Goal: Transaction & Acquisition: Purchase product/service

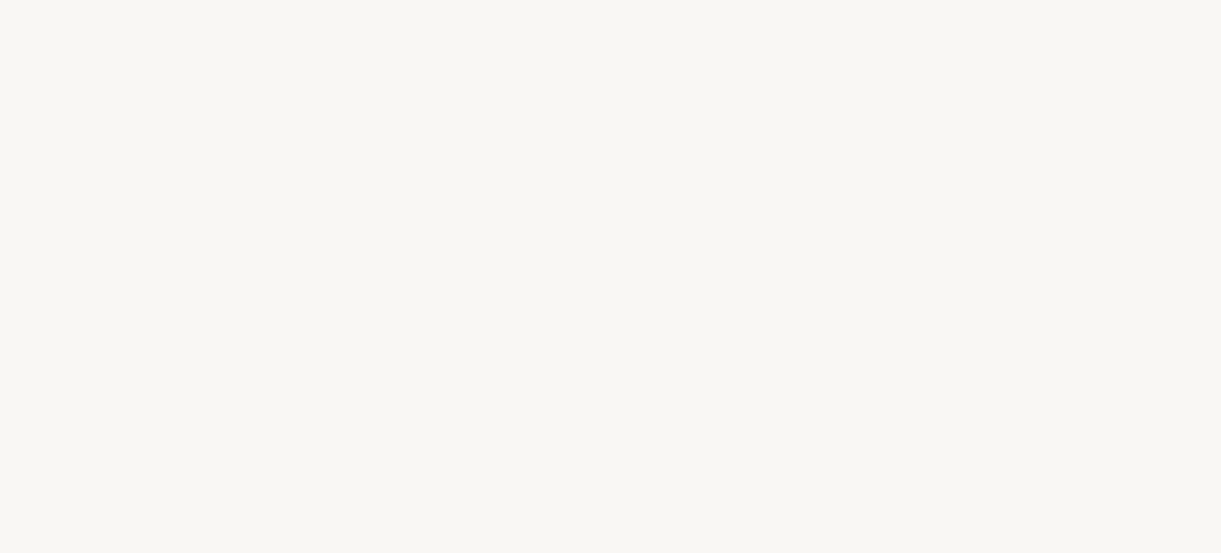
select select "FR"
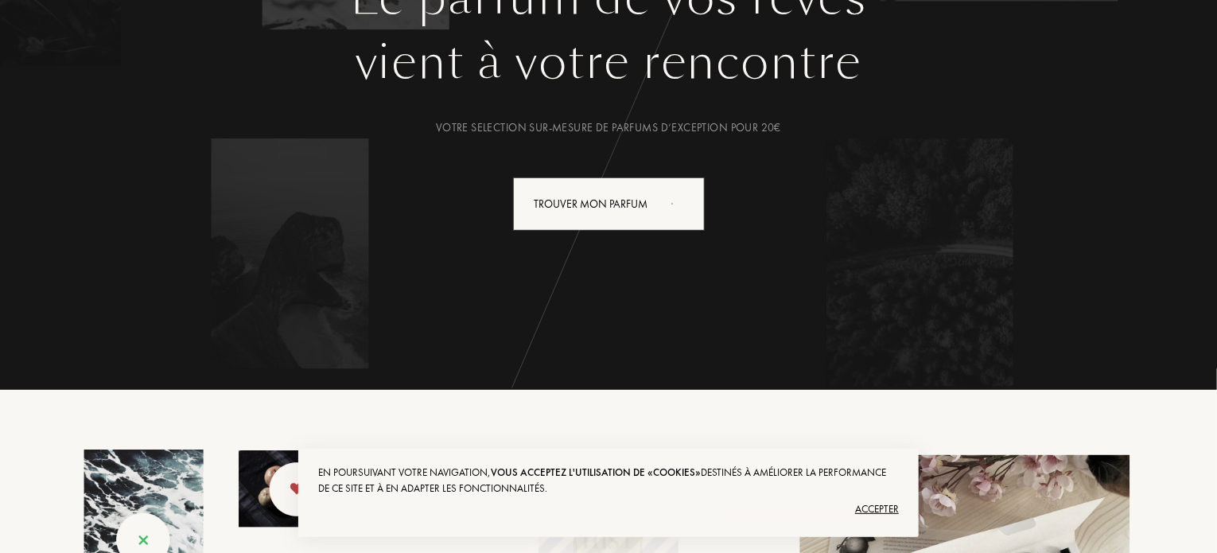
scroll to position [318, 0]
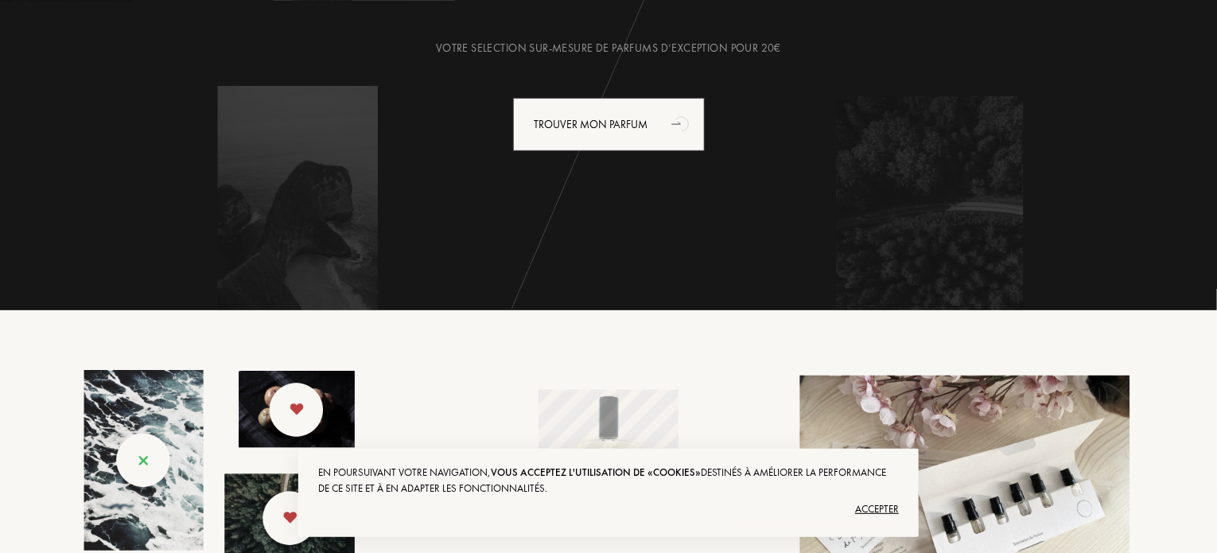
click at [878, 502] on div "Accepter" at bounding box center [608, 508] width 580 height 25
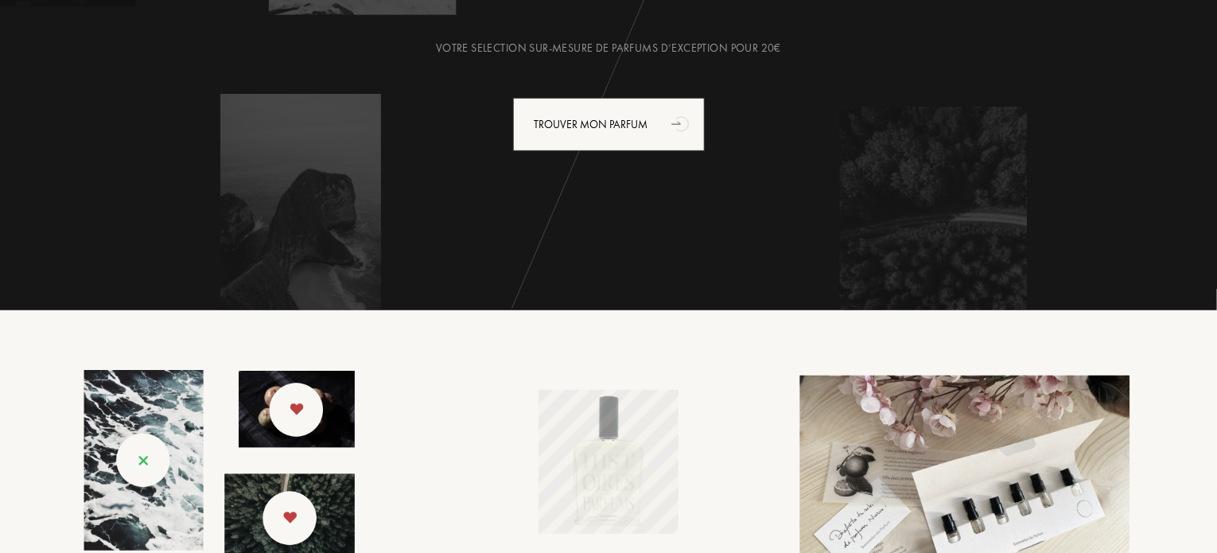
scroll to position [0, 0]
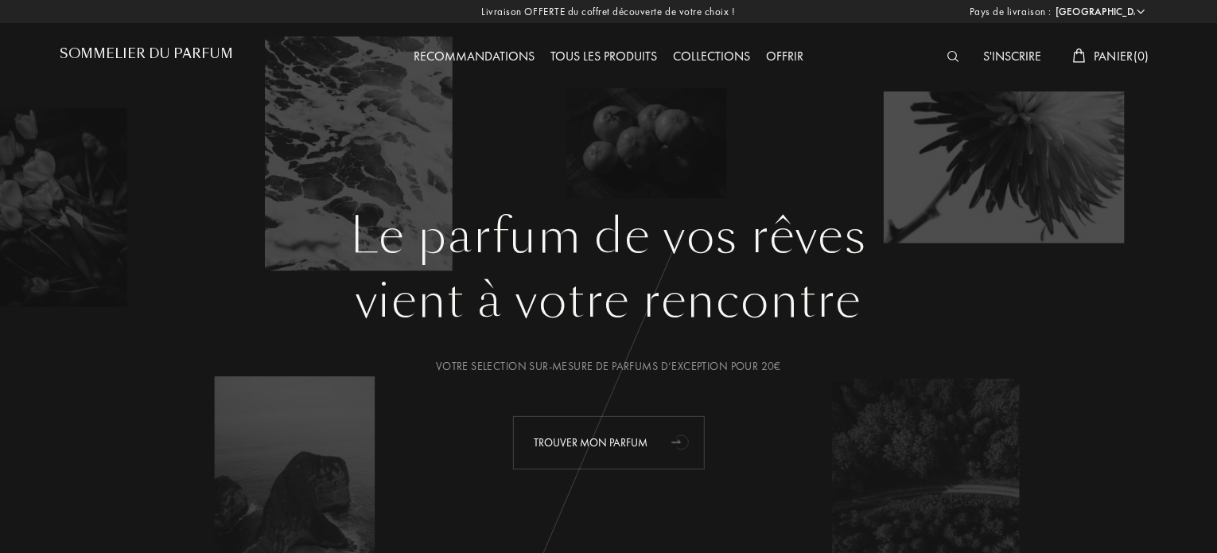
click at [643, 451] on div "Trouver mon parfum" at bounding box center [609, 442] width 192 height 53
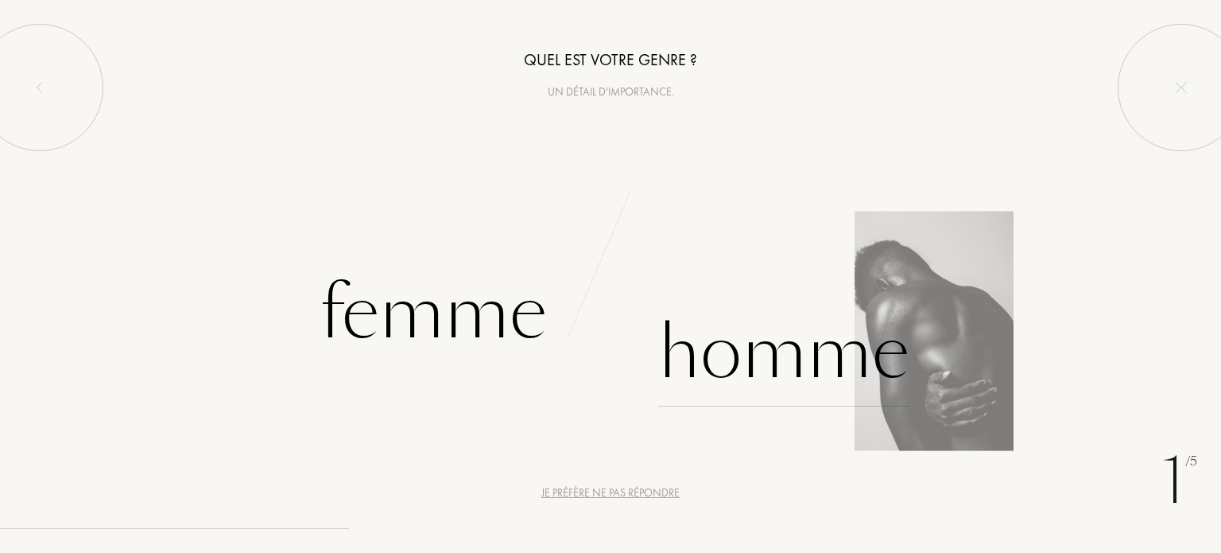
click at [747, 355] on div "Homme" at bounding box center [783, 352] width 251 height 107
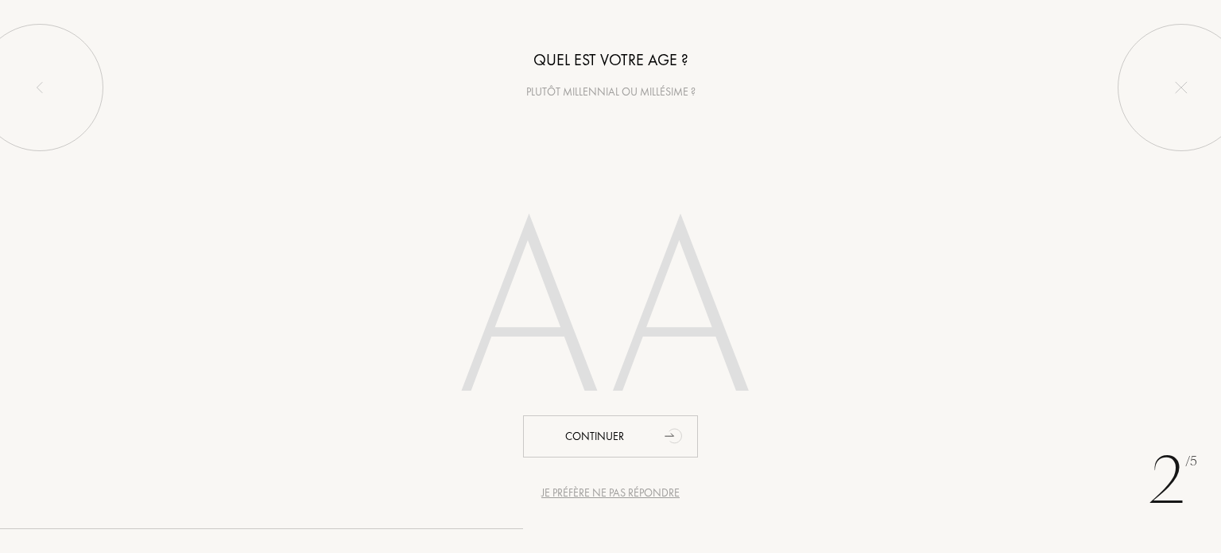
click at [612, 315] on input "number" at bounding box center [610, 317] width 453 height 322
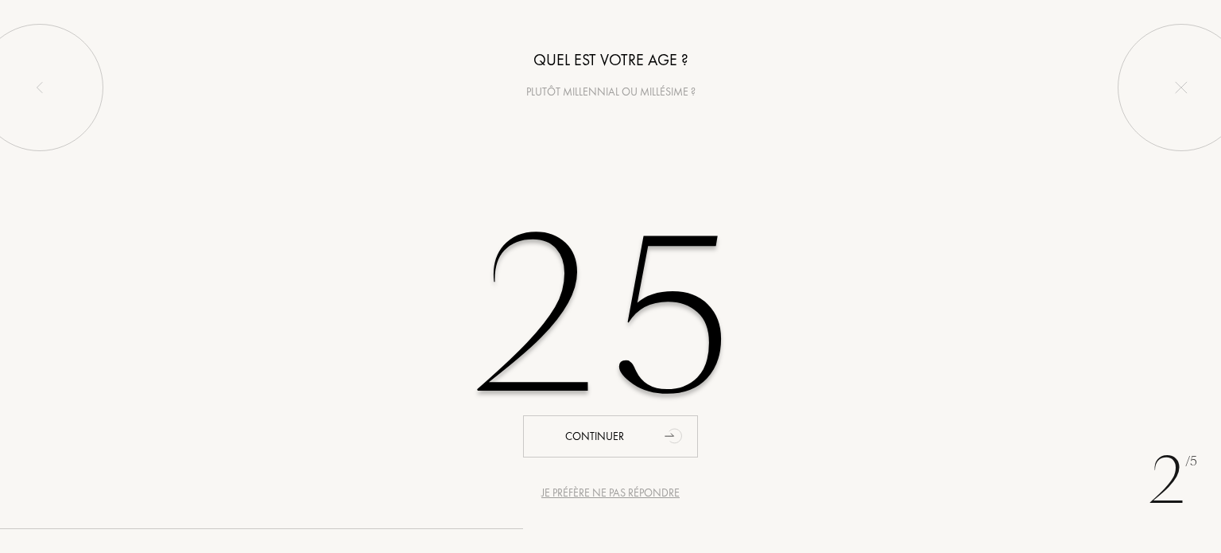
type input "25"
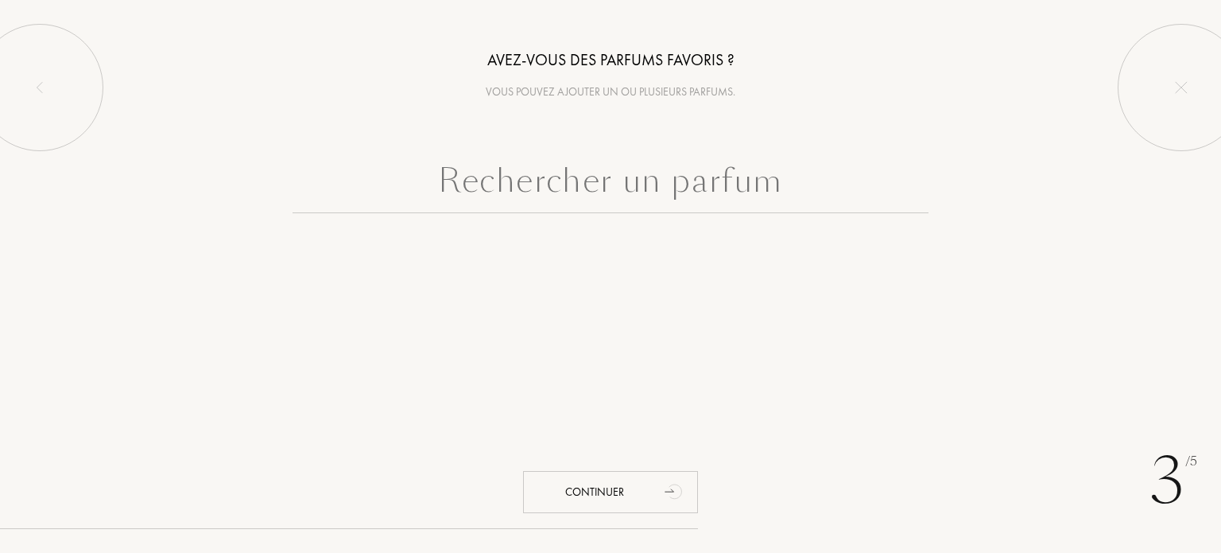
click at [617, 207] on input "text" at bounding box center [611, 184] width 636 height 57
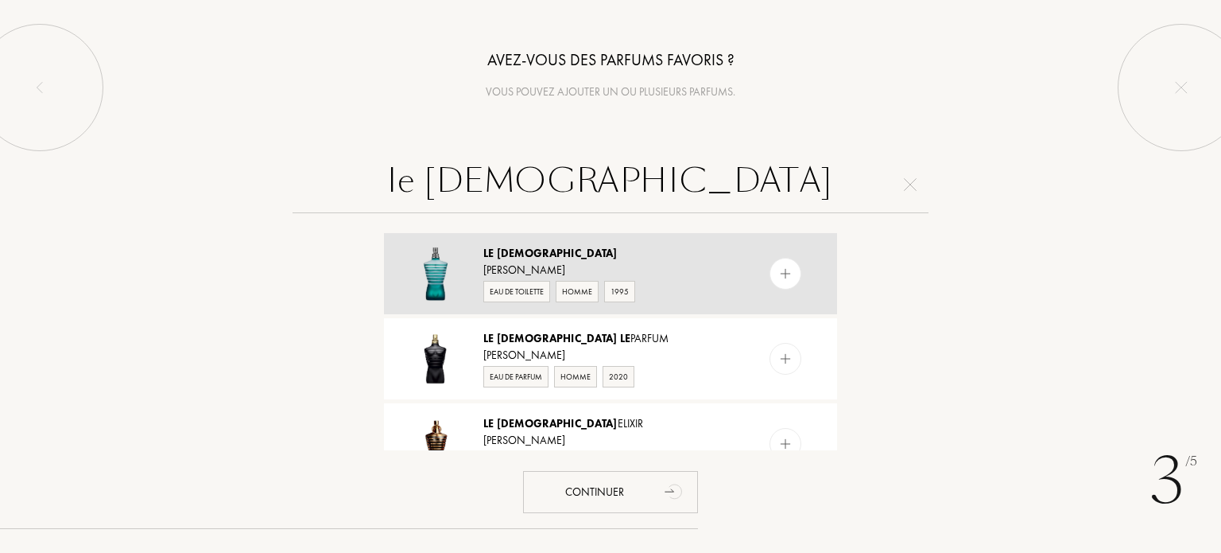
type input "le male"
click at [787, 267] on img at bounding box center [785, 273] width 15 height 15
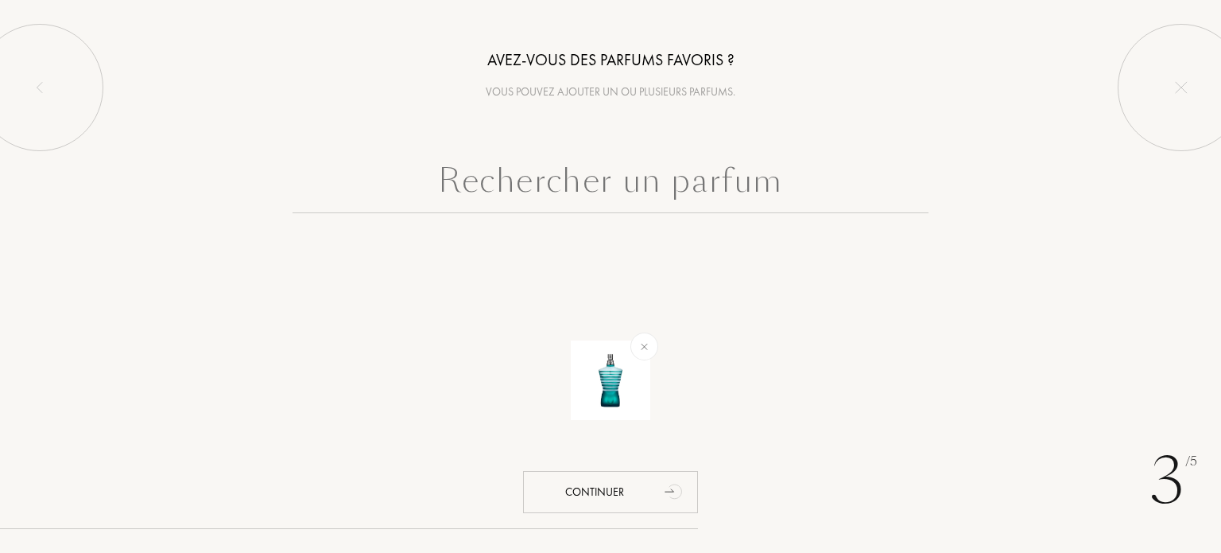
click at [771, 190] on input "text" at bounding box center [611, 184] width 636 height 57
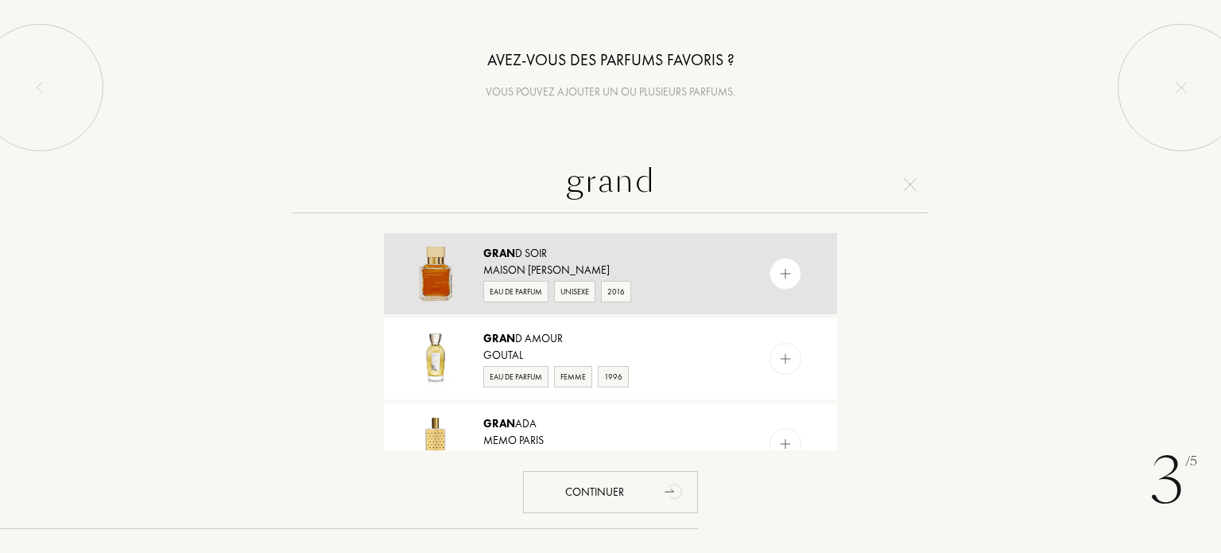
type input "grand"
click at [795, 281] on div at bounding box center [786, 274] width 32 height 32
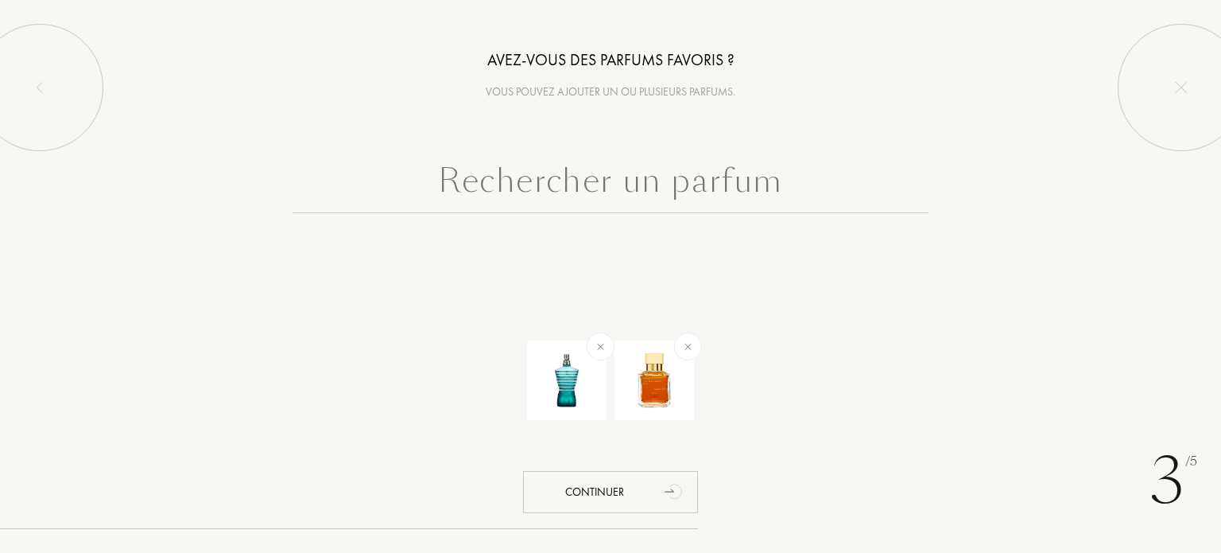
click at [789, 201] on input "text" at bounding box center [611, 184] width 636 height 57
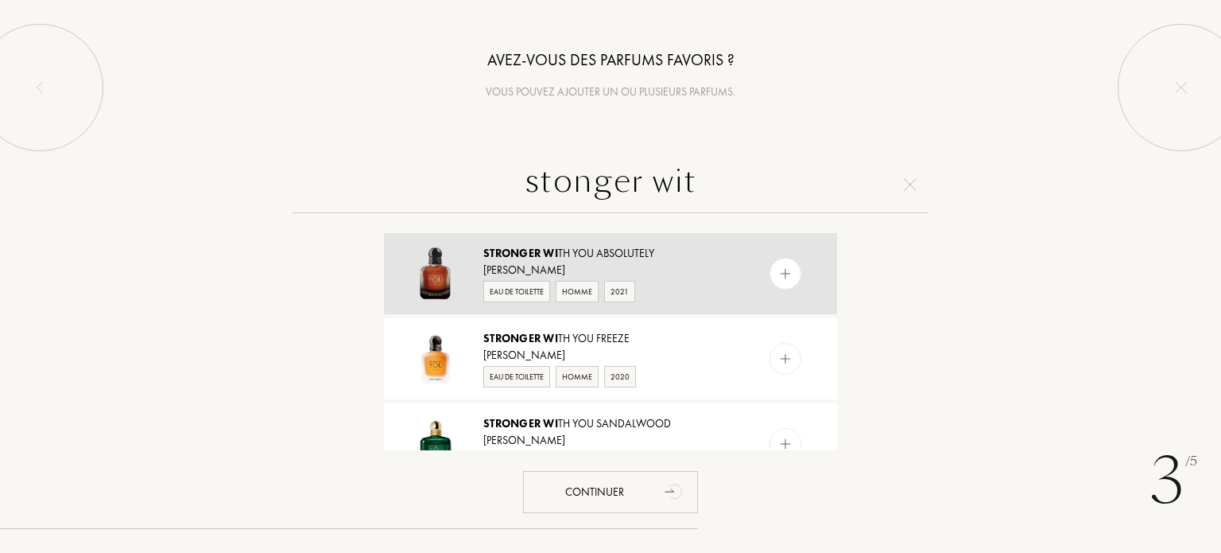
type input "stonger wit"
click at [773, 278] on div at bounding box center [786, 274] width 32 height 32
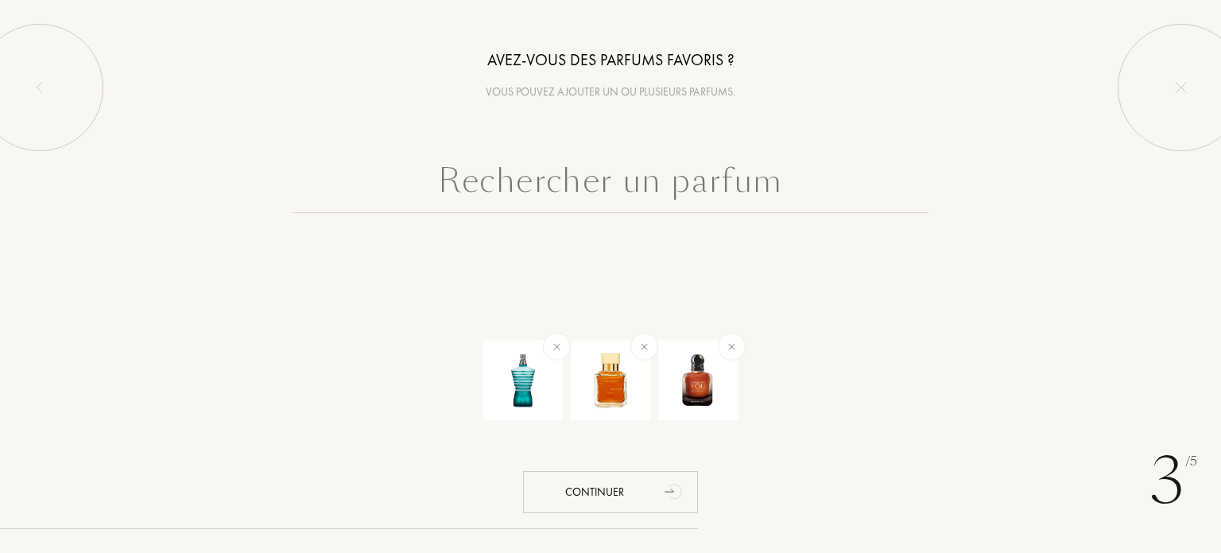
click at [786, 192] on input "text" at bounding box center [611, 184] width 636 height 57
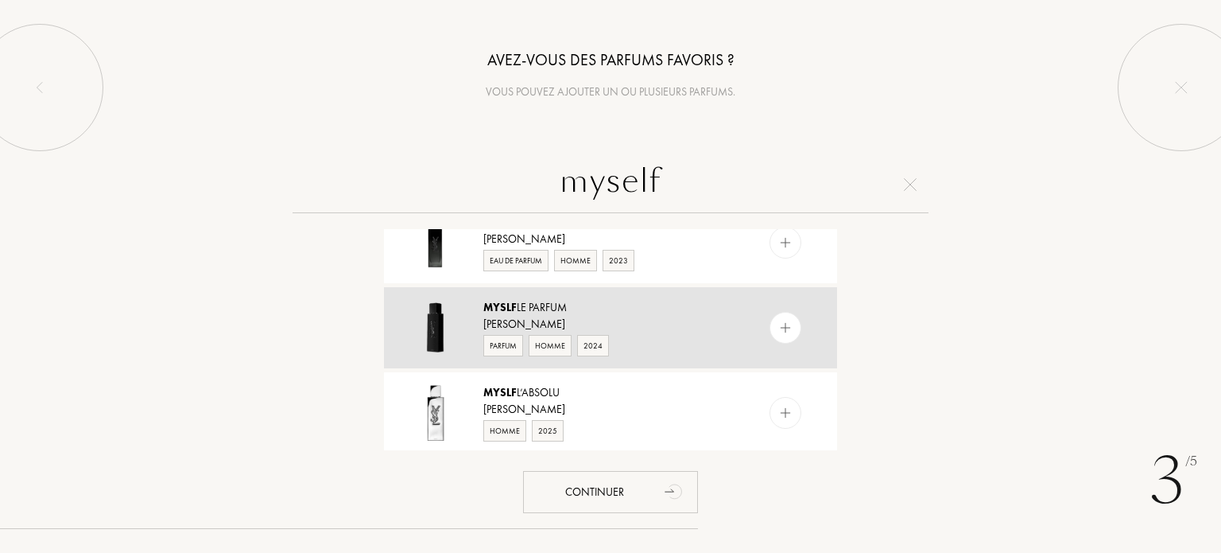
scroll to position [378, 0]
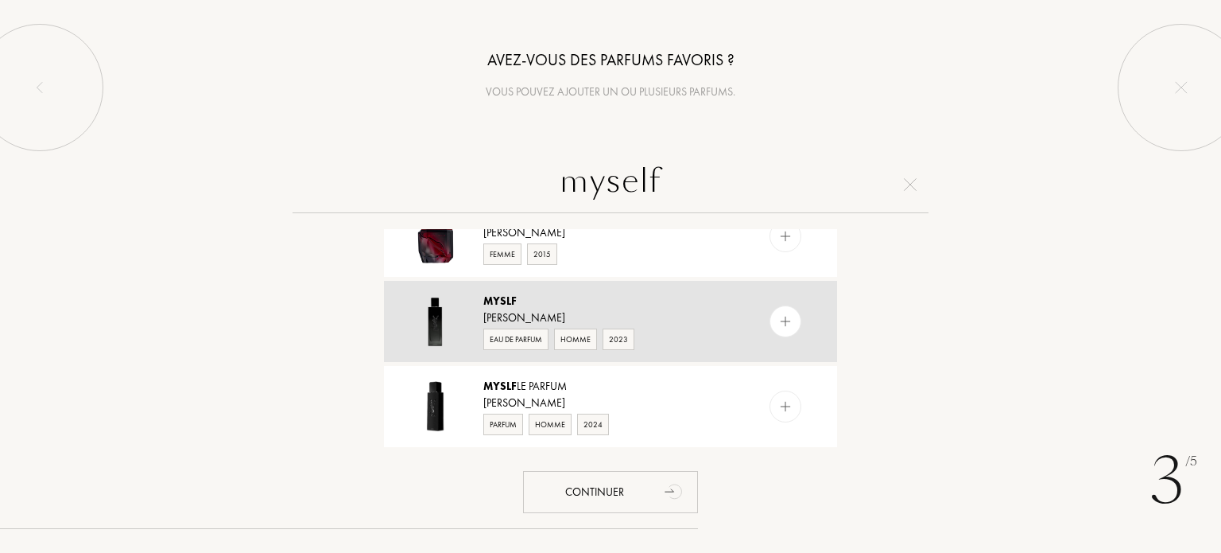
type input "myself"
click at [787, 320] on img at bounding box center [785, 321] width 15 height 15
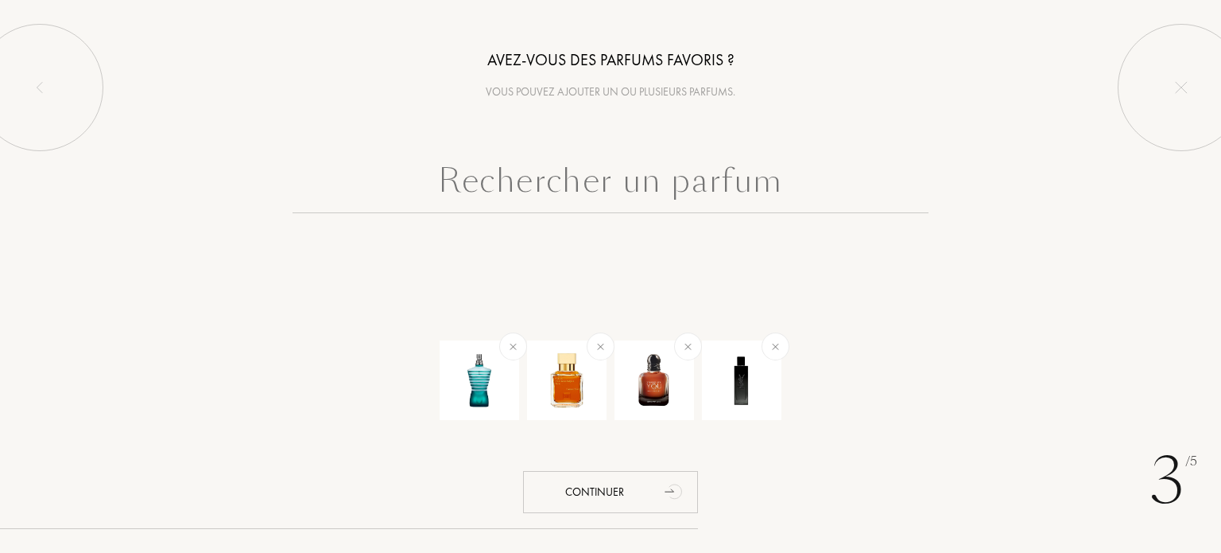
scroll to position [0, 0]
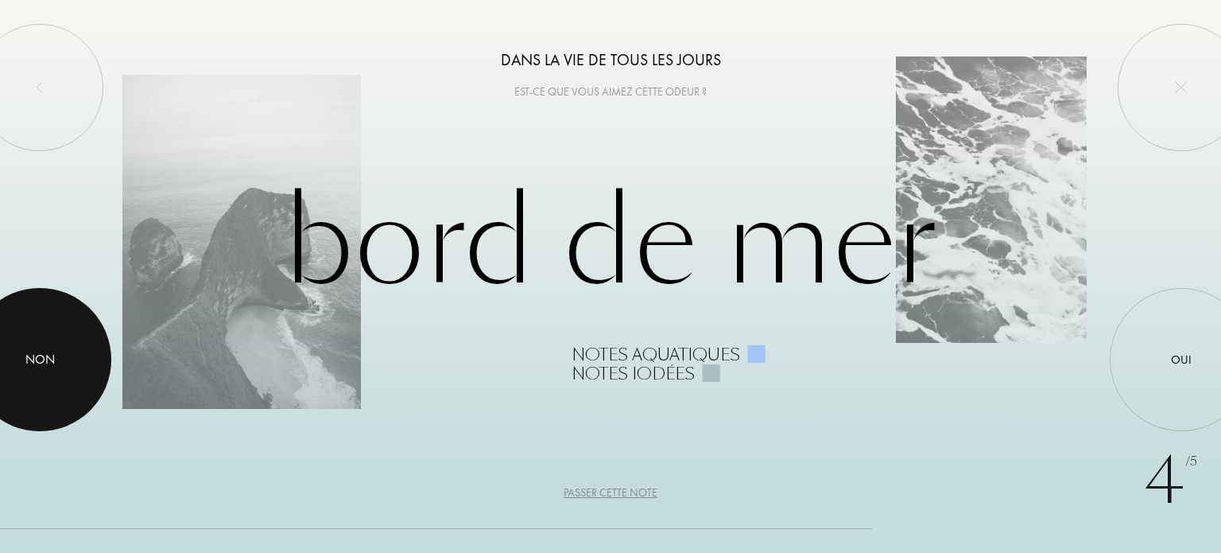
click at [19, 359] on div at bounding box center [39, 359] width 143 height 143
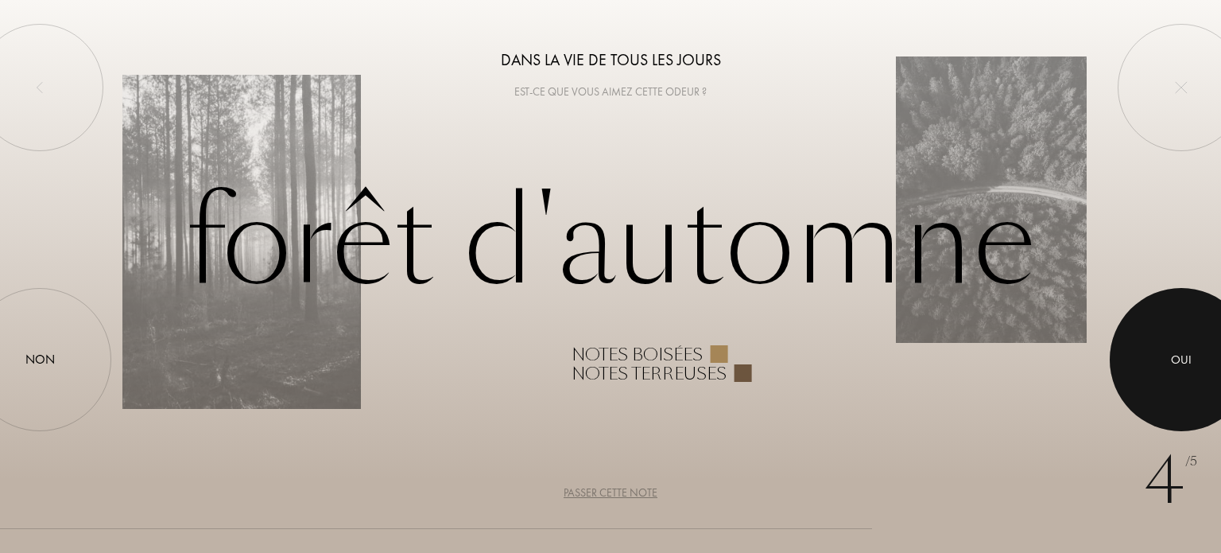
click at [1191, 344] on div at bounding box center [1181, 359] width 143 height 143
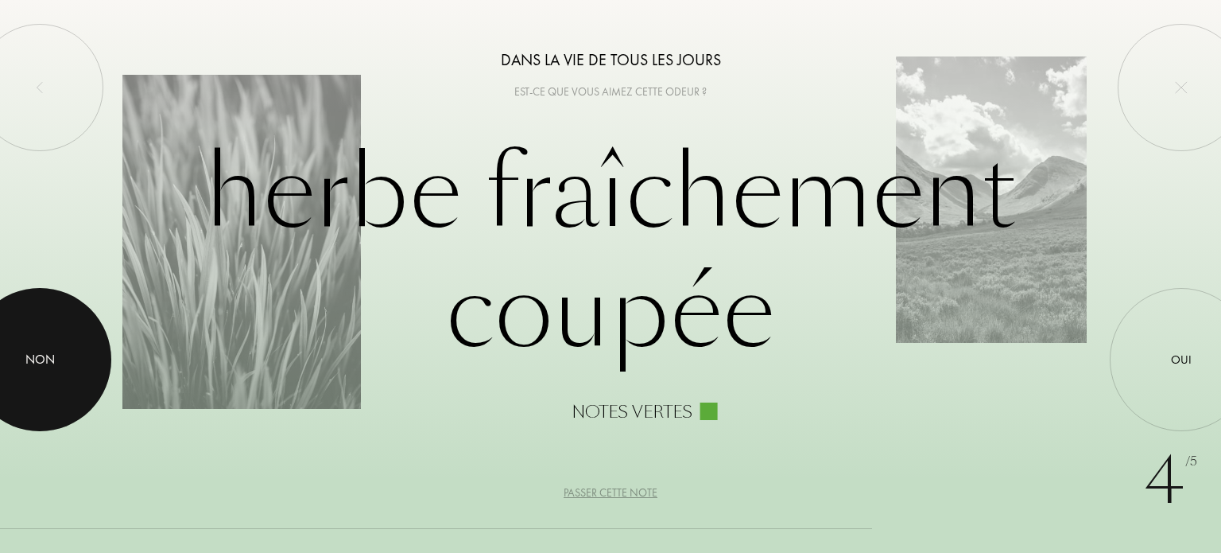
click at [11, 365] on div at bounding box center [39, 359] width 143 height 143
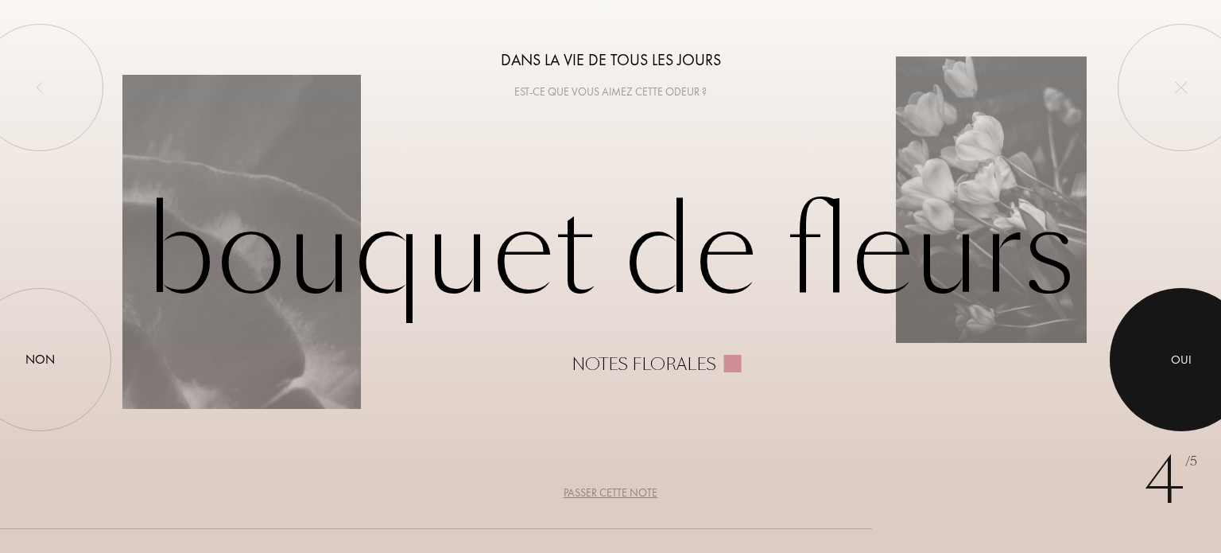
click at [1158, 325] on div at bounding box center [1181, 359] width 143 height 143
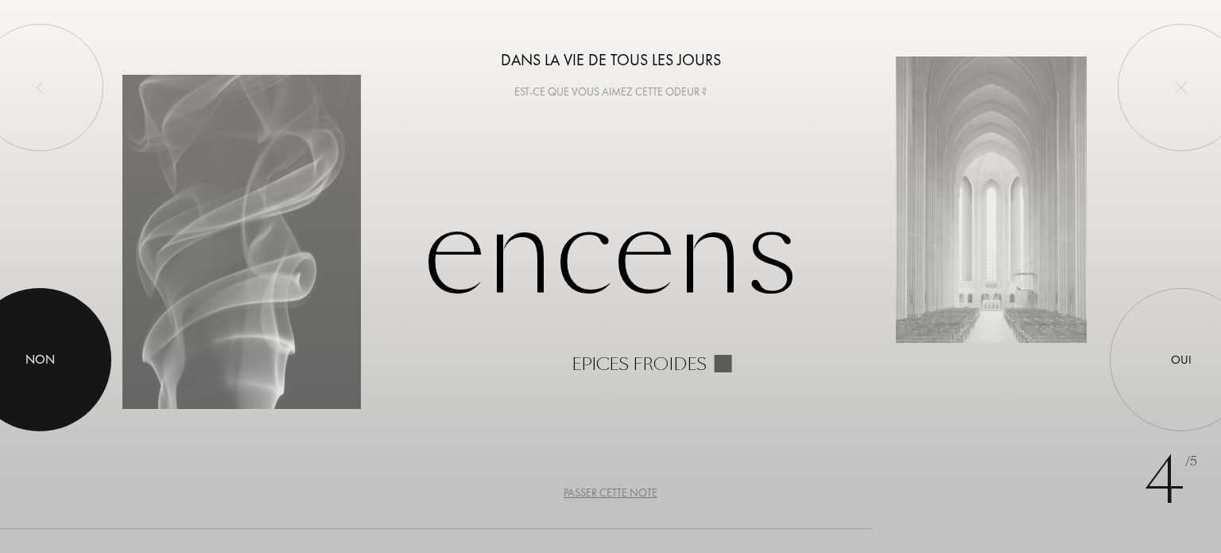
click at [4, 367] on div at bounding box center [39, 359] width 143 height 143
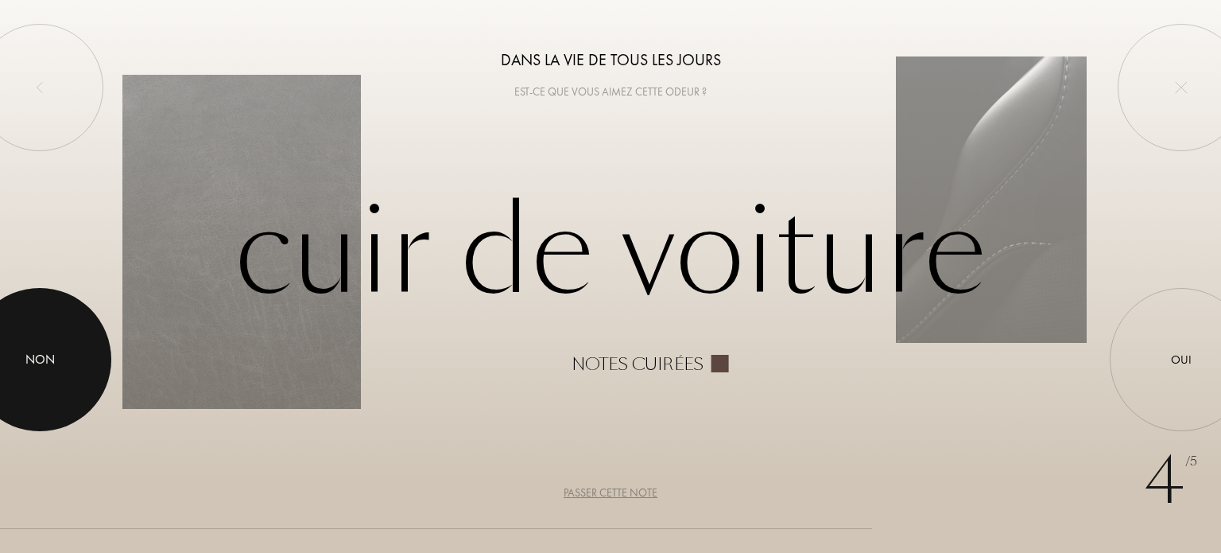
click at [21, 342] on div at bounding box center [39, 359] width 143 height 143
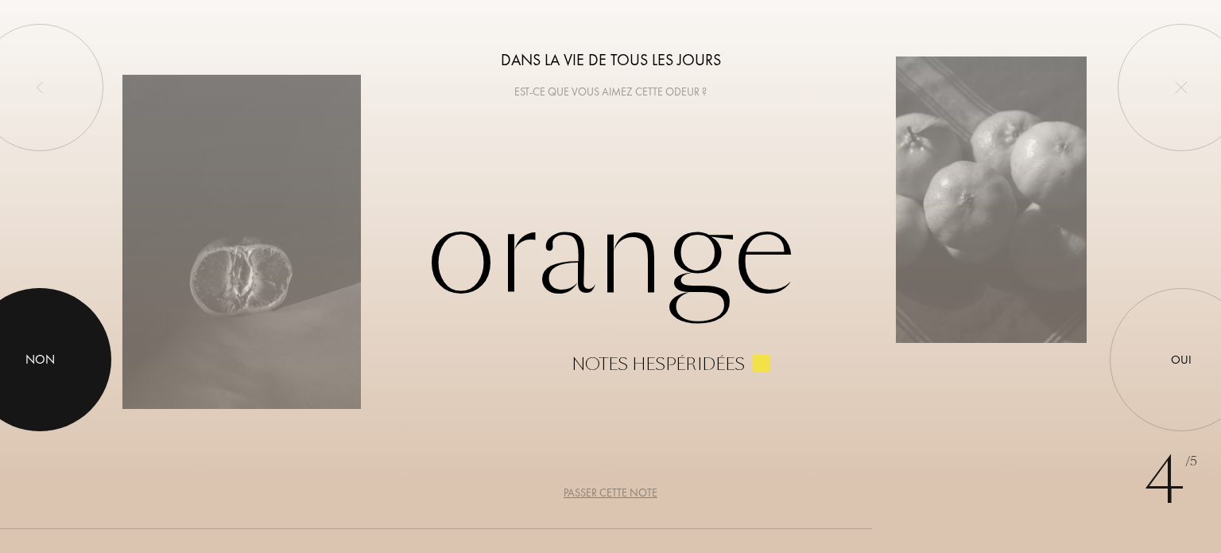
click at [3, 336] on div at bounding box center [39, 359] width 143 height 143
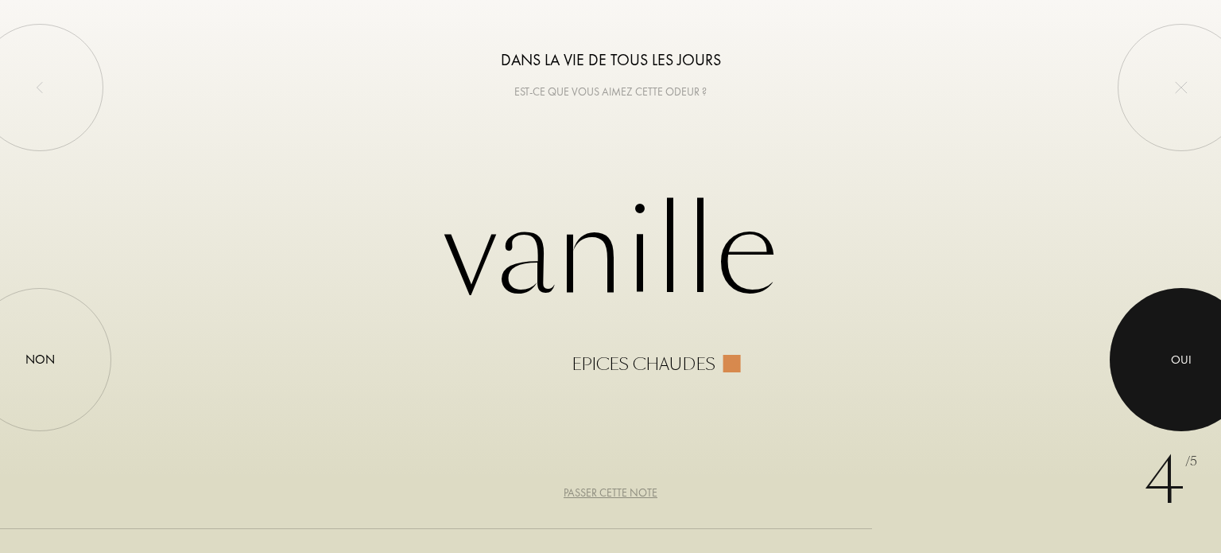
click at [1149, 367] on div "Oui" at bounding box center [1181, 359] width 143 height 143
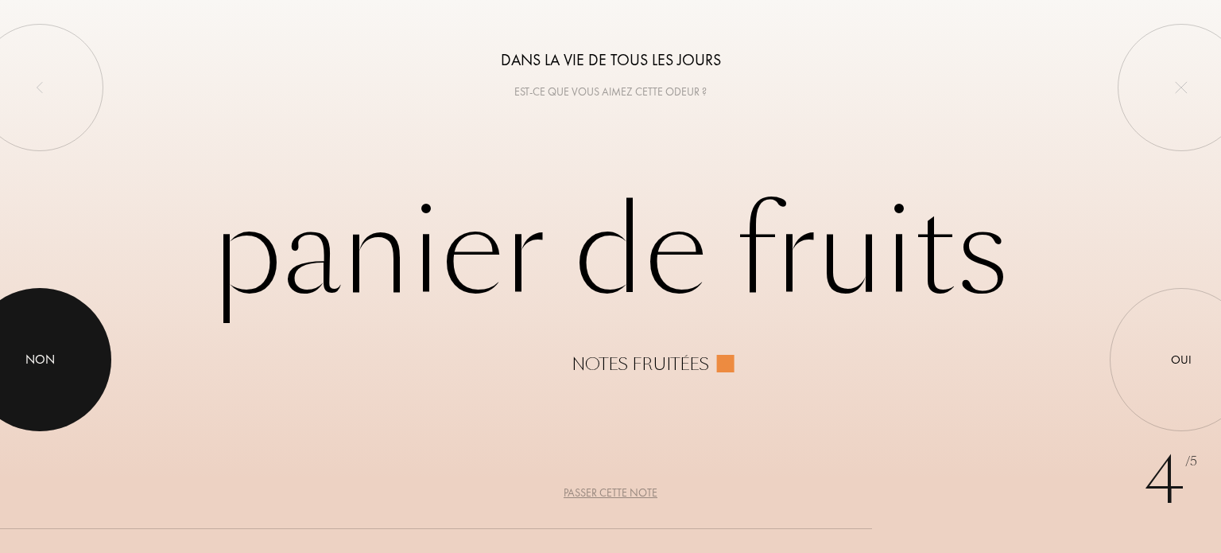
click at [68, 330] on div at bounding box center [39, 359] width 143 height 143
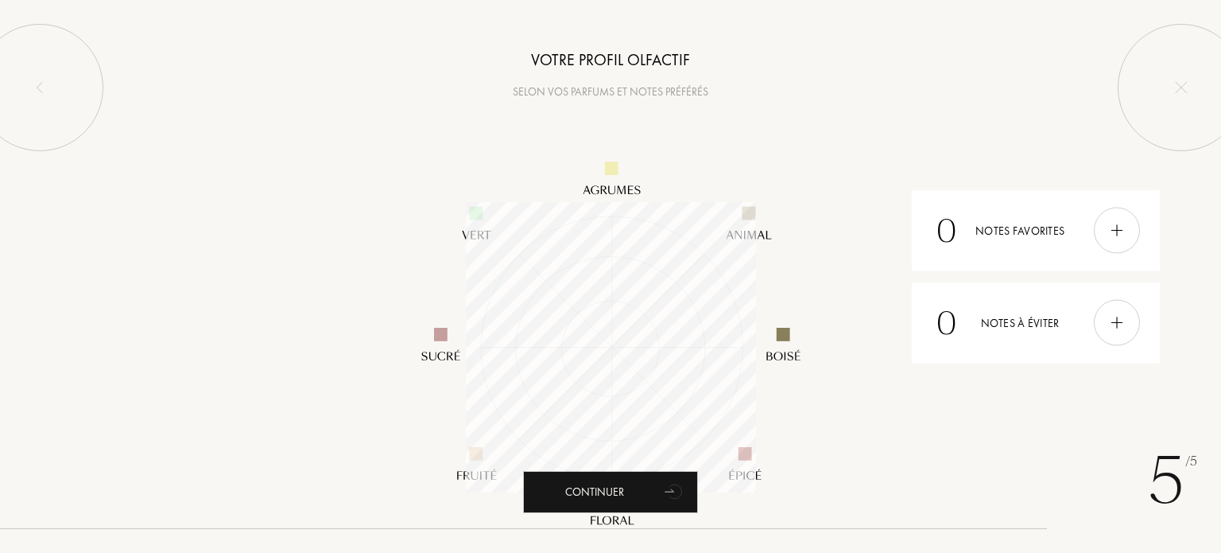
scroll to position [290, 290]
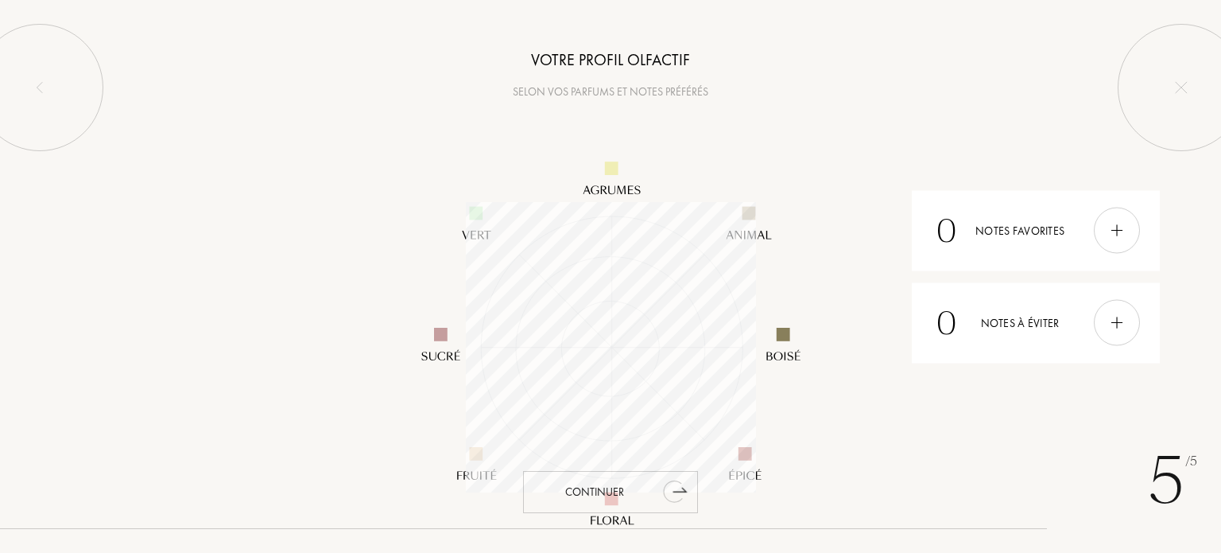
click at [652, 489] on div "Continuer" at bounding box center [610, 492] width 175 height 42
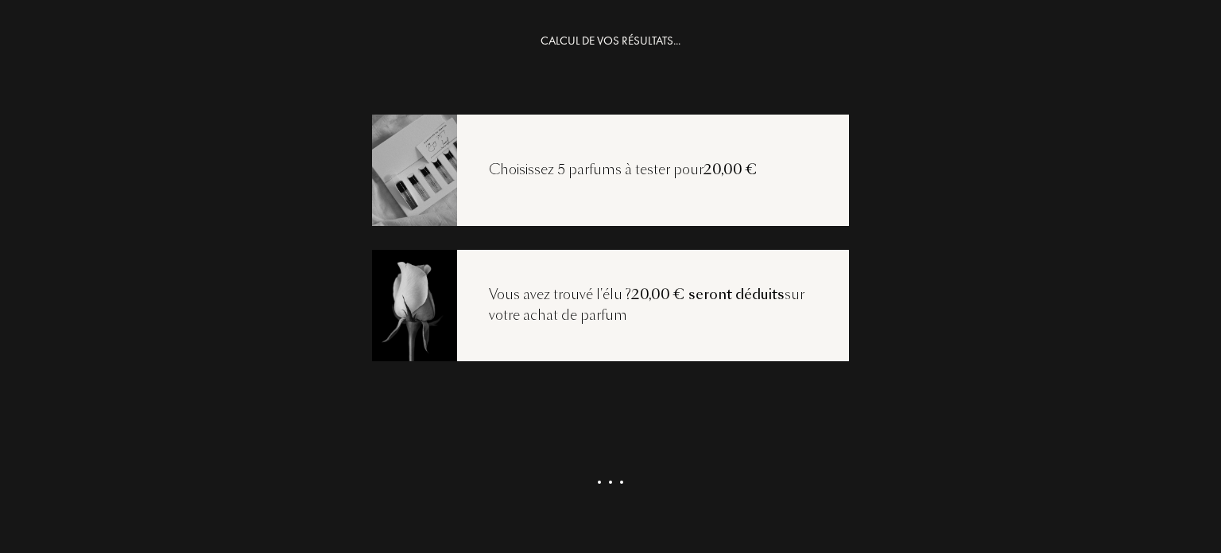
scroll to position [35, 0]
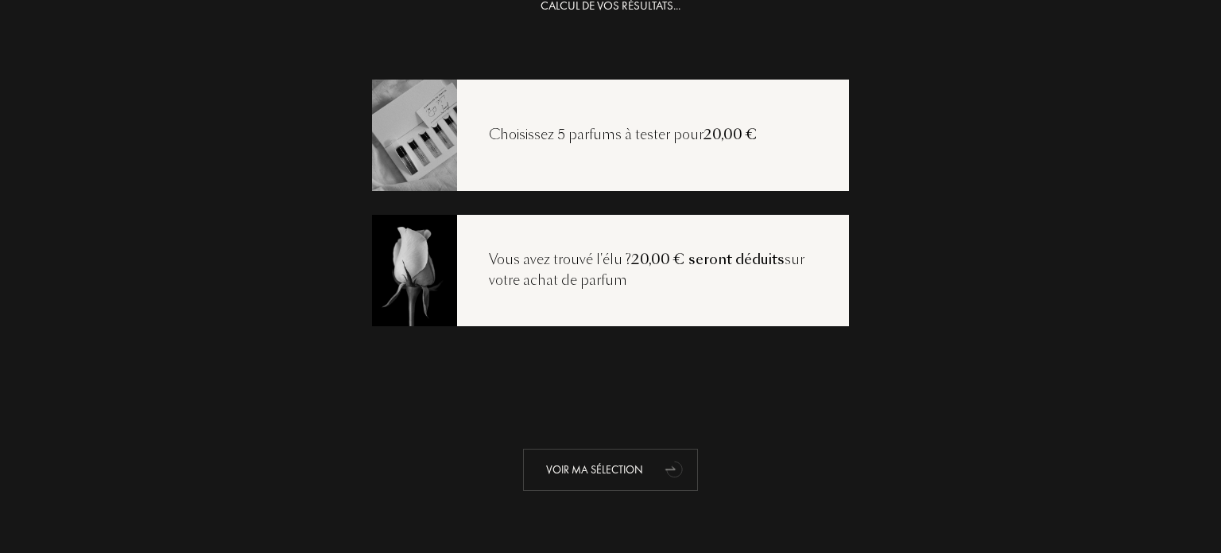
click at [627, 471] on div "Voir ma sélection" at bounding box center [610, 469] width 175 height 42
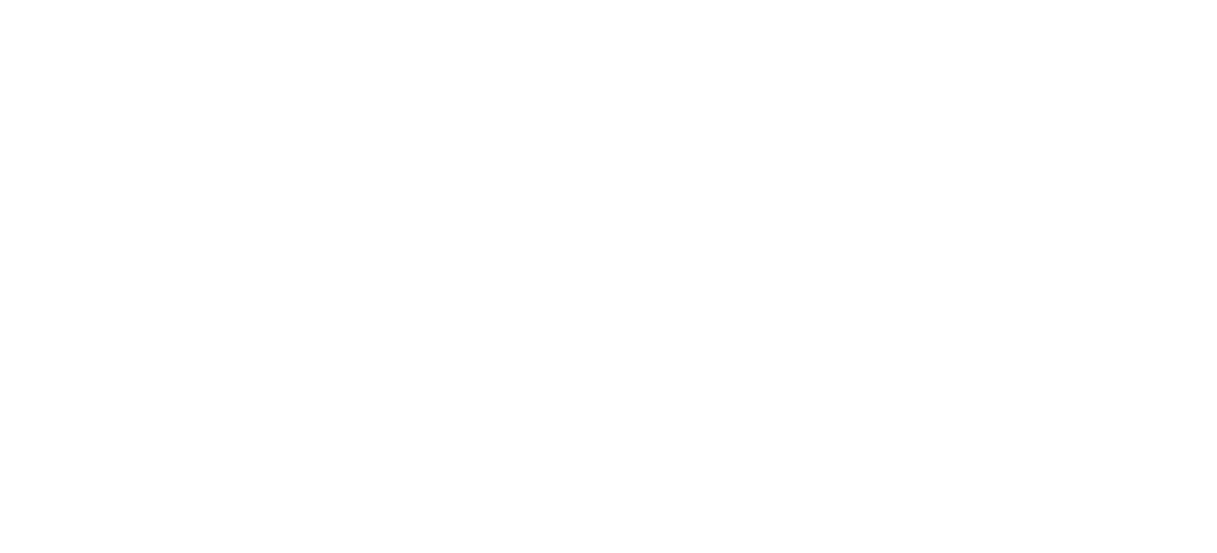
select select "FR"
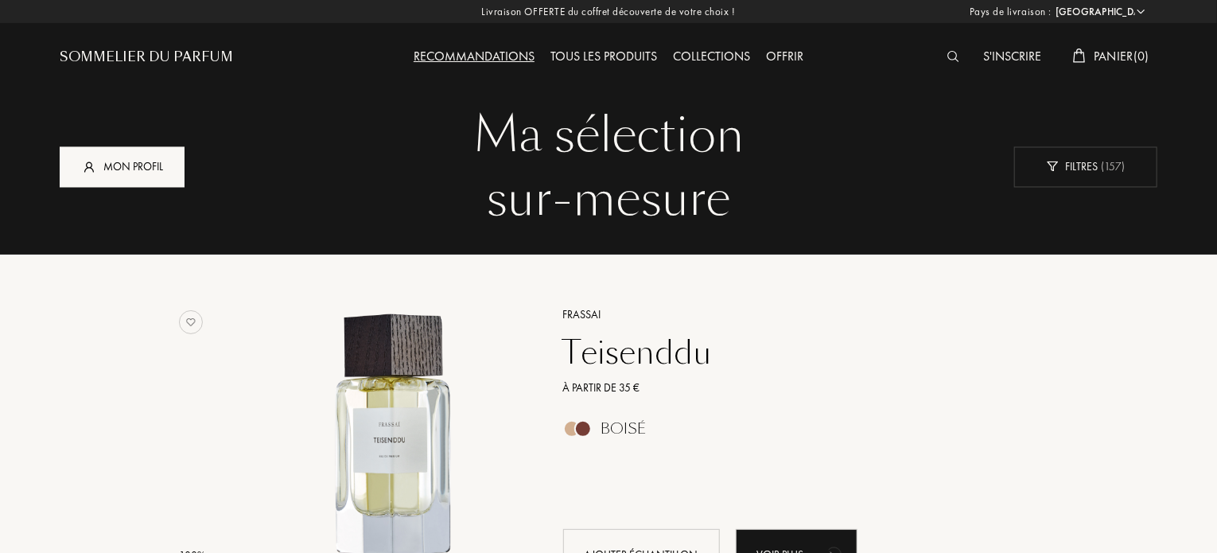
click at [105, 171] on div "Mon profil" at bounding box center [122, 166] width 125 height 41
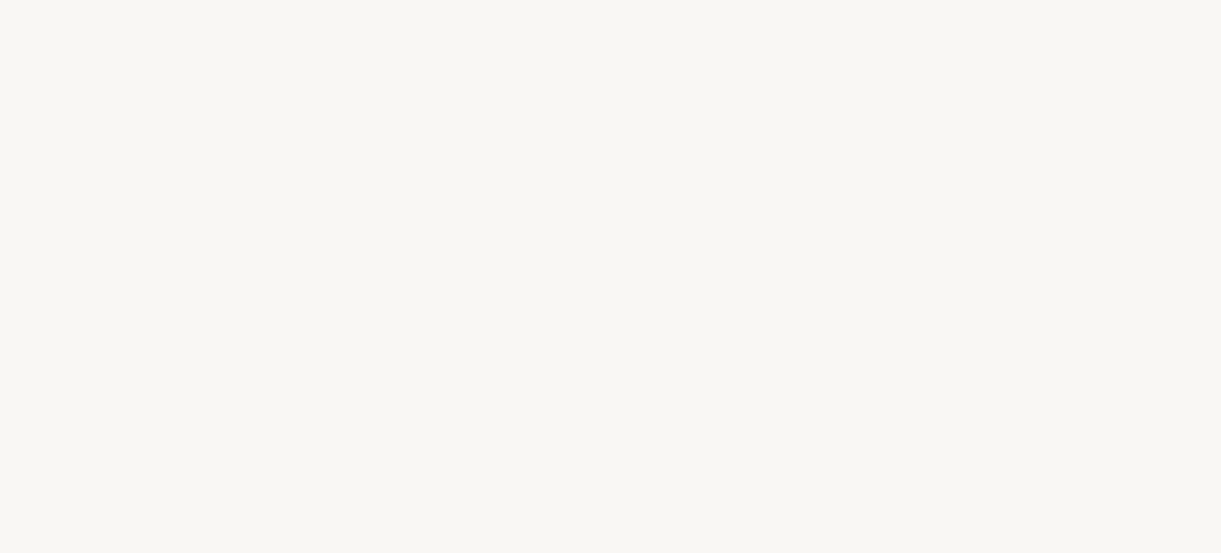
select select "FR"
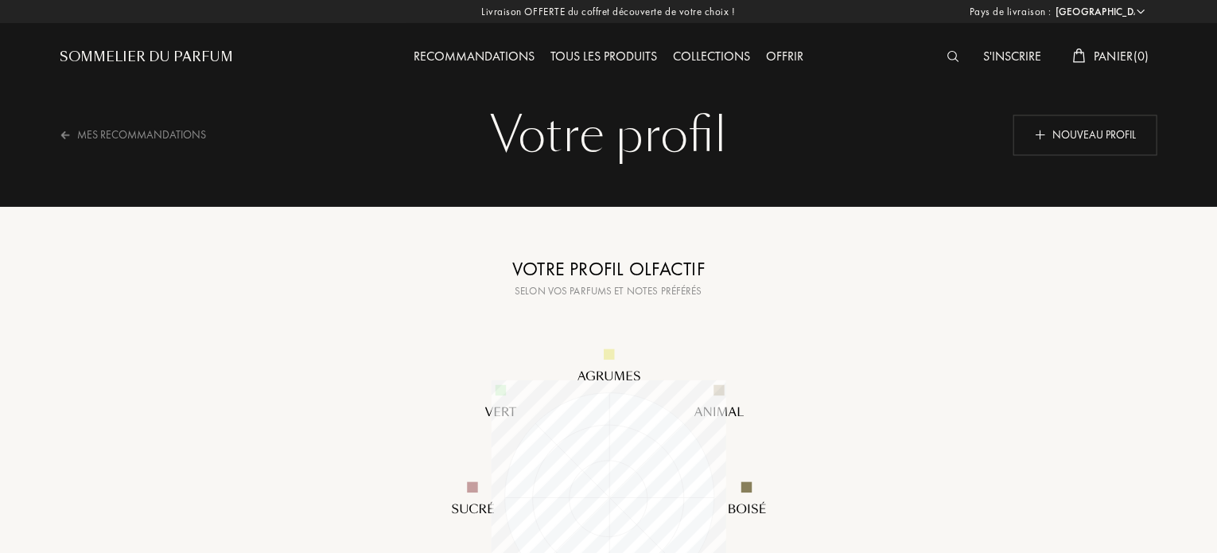
click at [1004, 49] on div "S'inscrire" at bounding box center [1012, 57] width 74 height 21
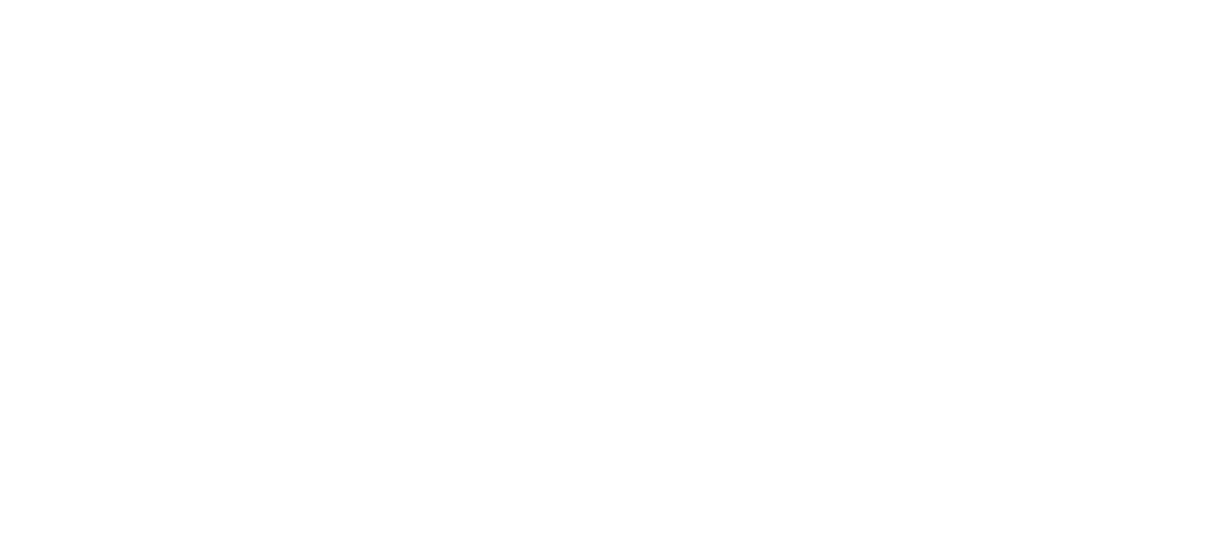
select select "FR"
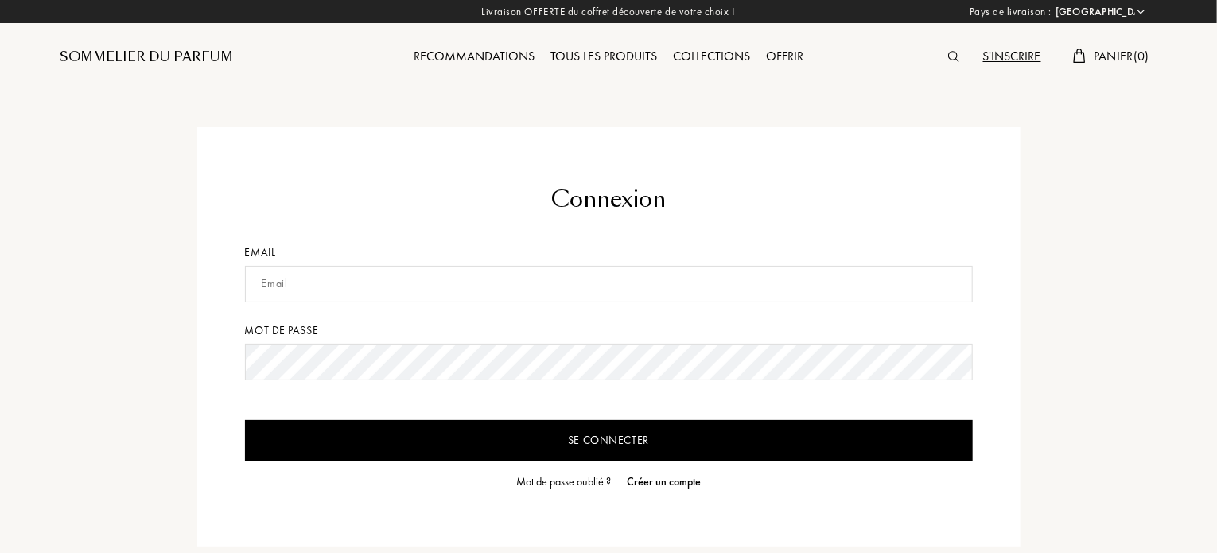
click at [535, 254] on div "Email" at bounding box center [609, 252] width 728 height 17
click at [514, 274] on input "text" at bounding box center [609, 284] width 728 height 37
type input "schaussromain@gmail.com"
click at [245, 420] on input "Se connecter" at bounding box center [609, 440] width 728 height 41
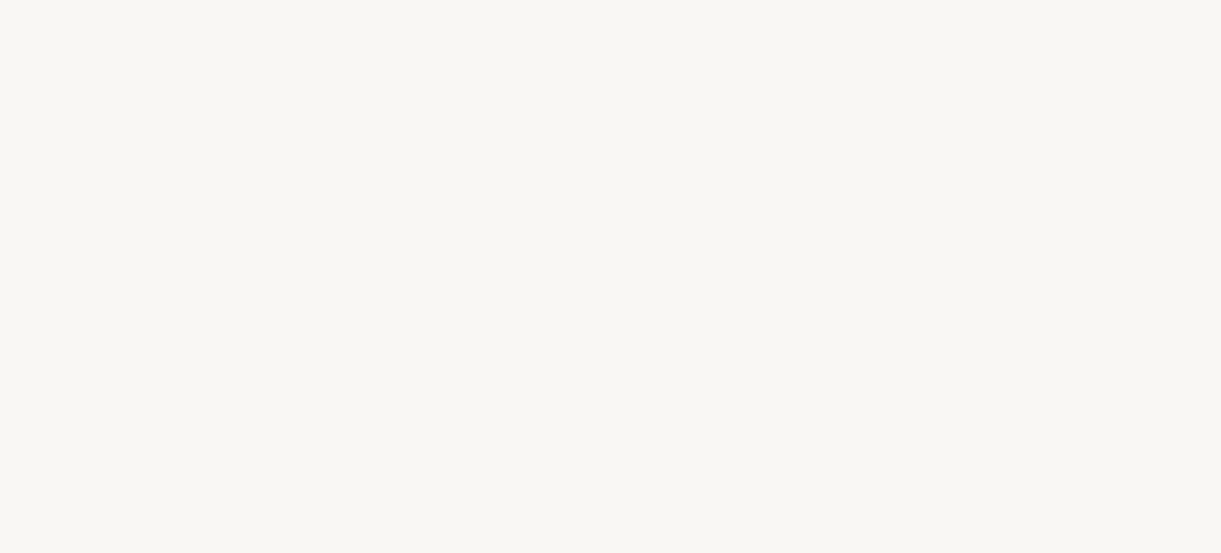
select select "FR"
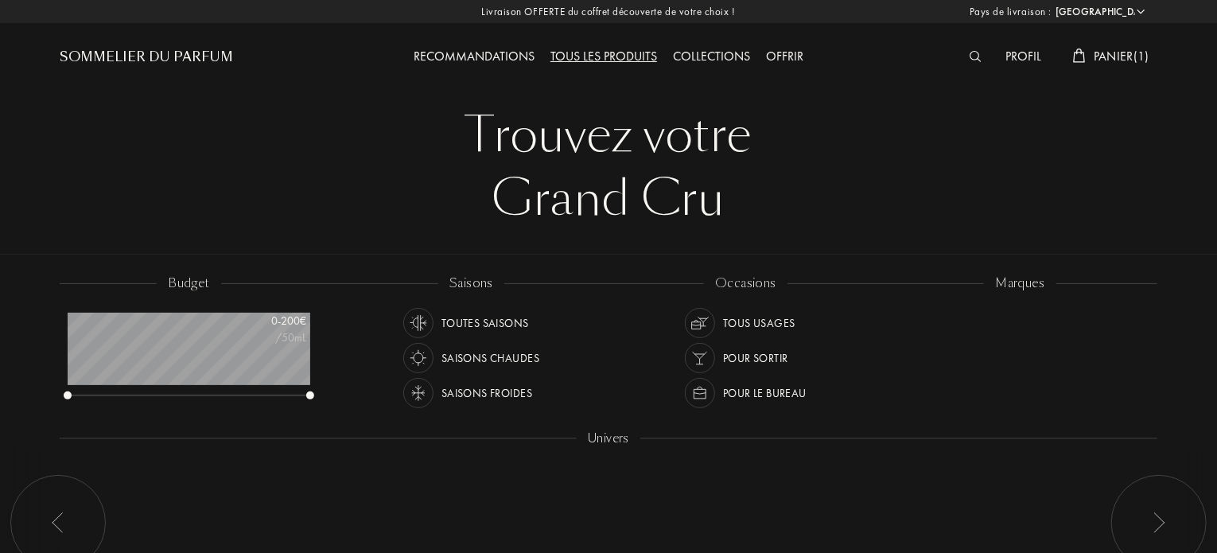
scroll to position [80, 243]
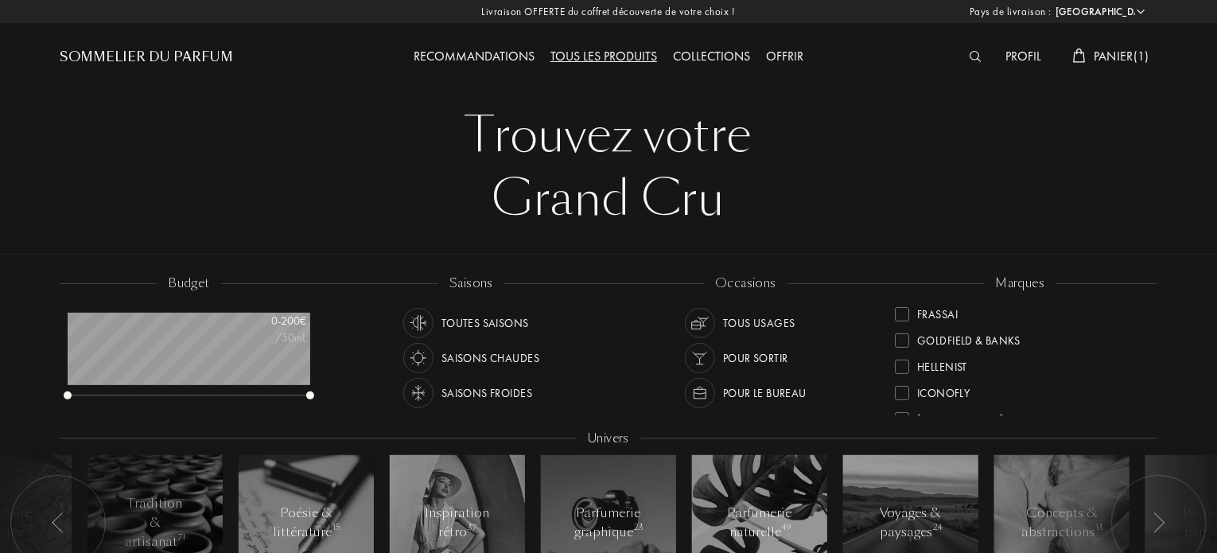
click at [475, 50] on div "Recommandations" at bounding box center [474, 57] width 137 height 21
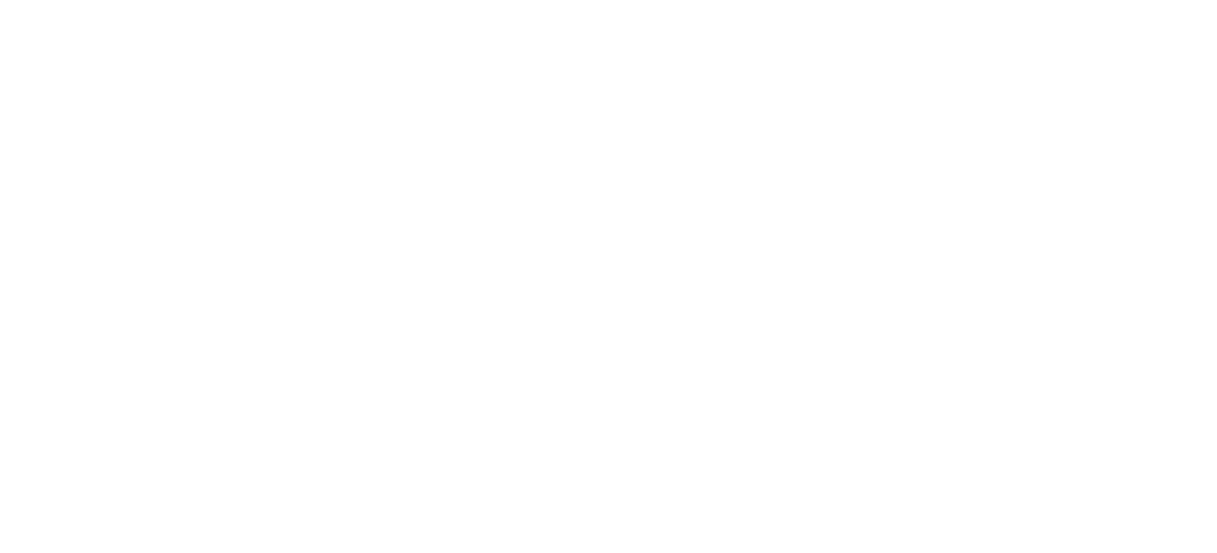
select select "FR"
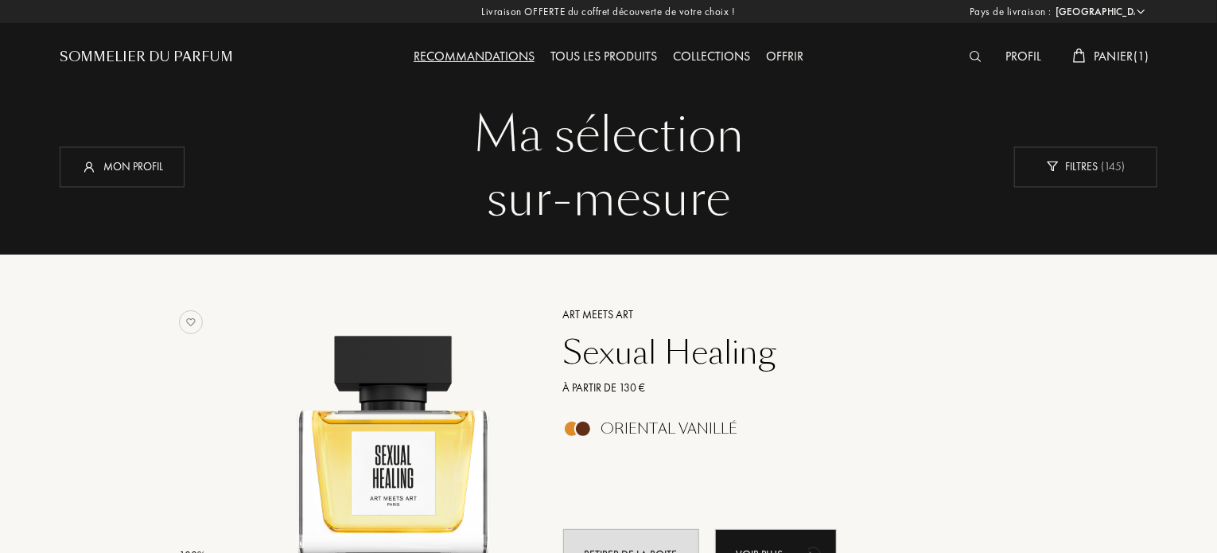
click at [585, 56] on div "Tous les produits" at bounding box center [603, 57] width 122 height 21
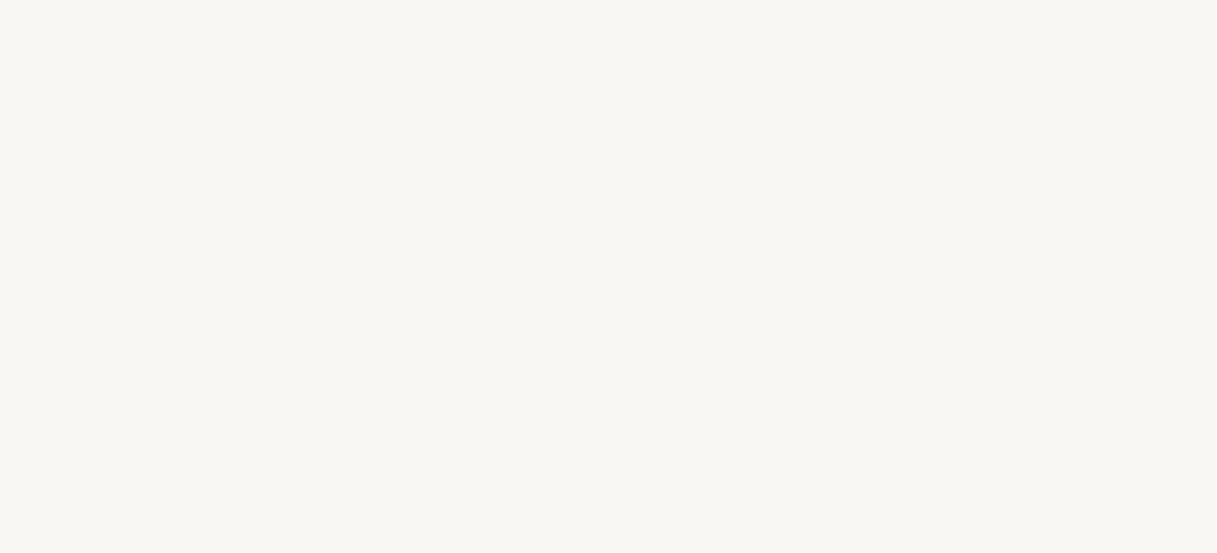
select select "FR"
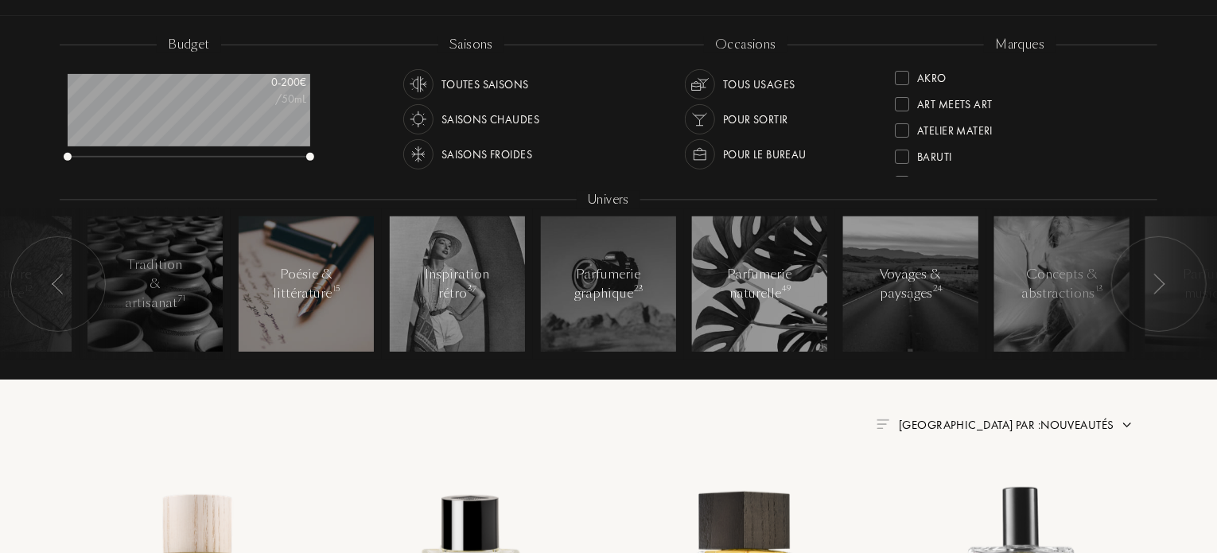
scroll to position [159, 0]
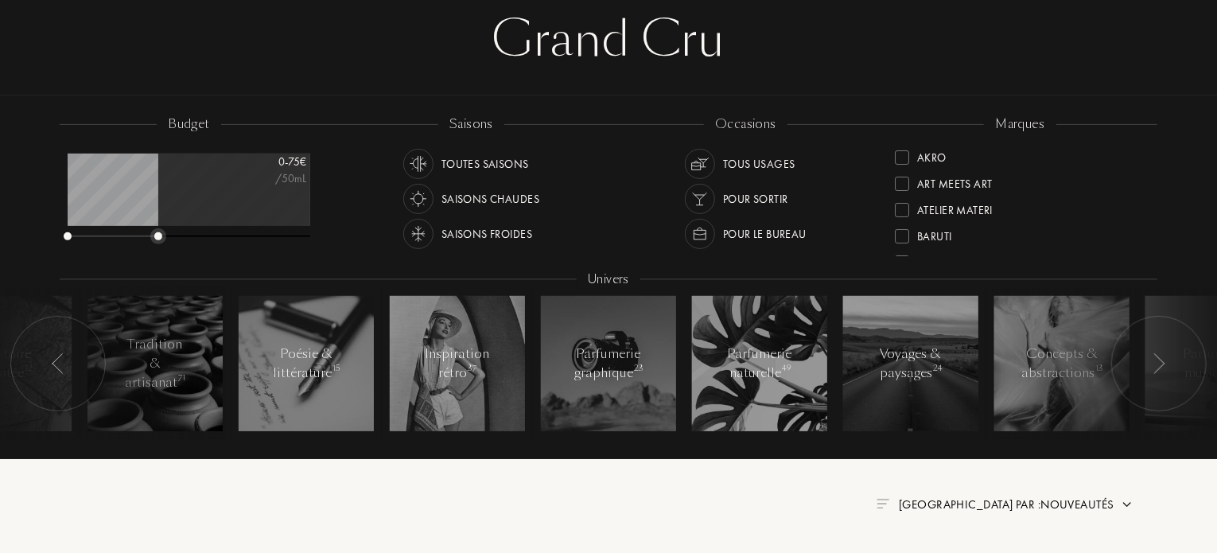
drag, startPoint x: 309, startPoint y: 233, endPoint x: 157, endPoint y: 235, distance: 151.9
click at [157, 235] on div at bounding box center [158, 236] width 8 height 8
click at [1152, 362] on img at bounding box center [1158, 363] width 13 height 21
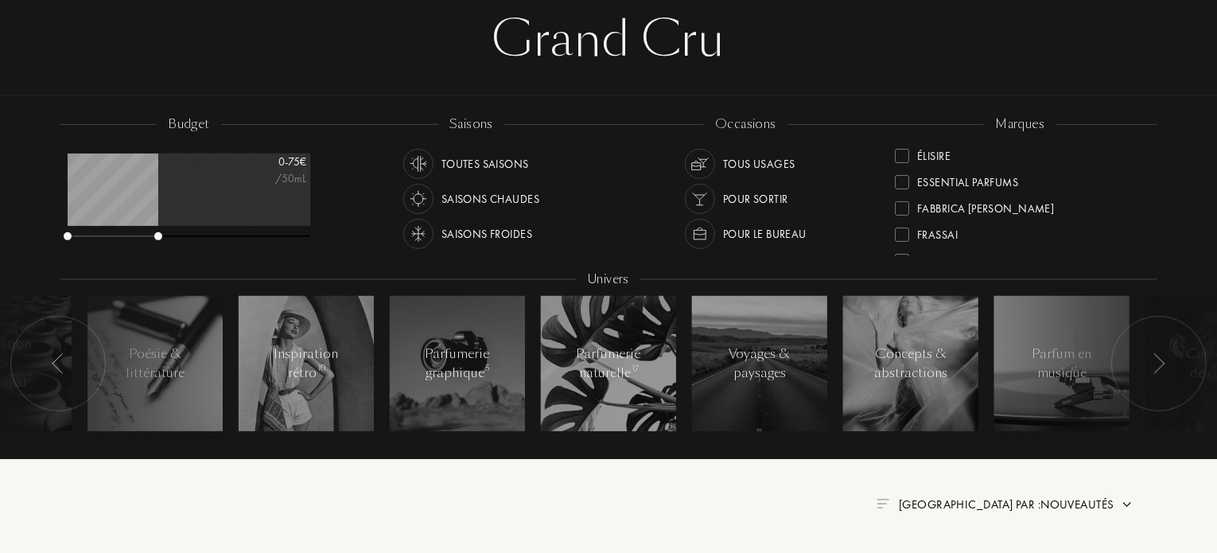
click at [1152, 362] on img at bounding box center [1158, 363] width 13 height 21
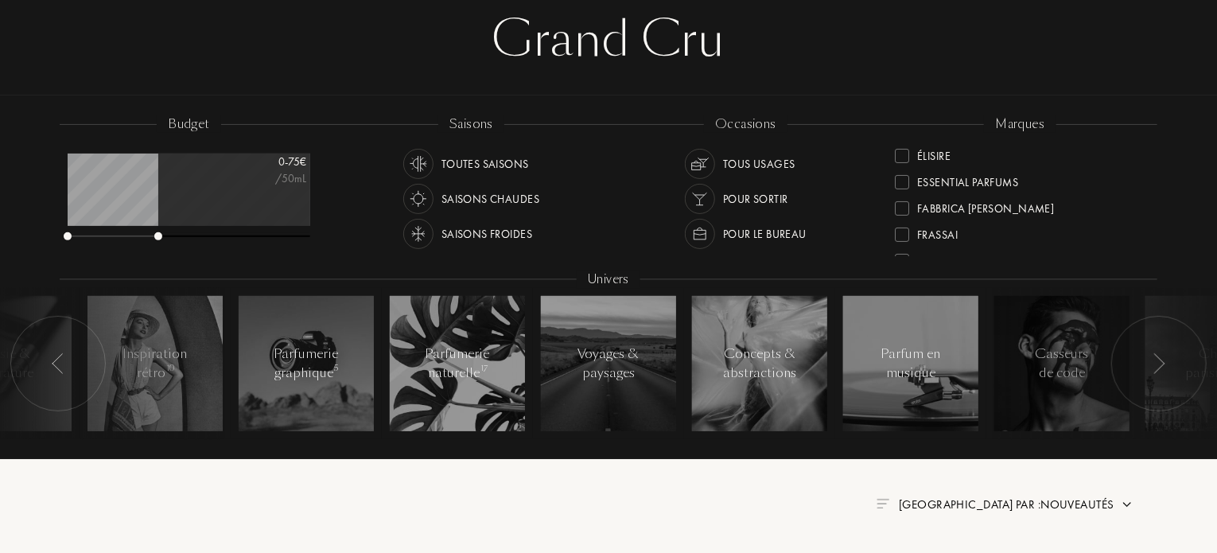
click at [1152, 362] on img at bounding box center [1158, 363] width 13 height 21
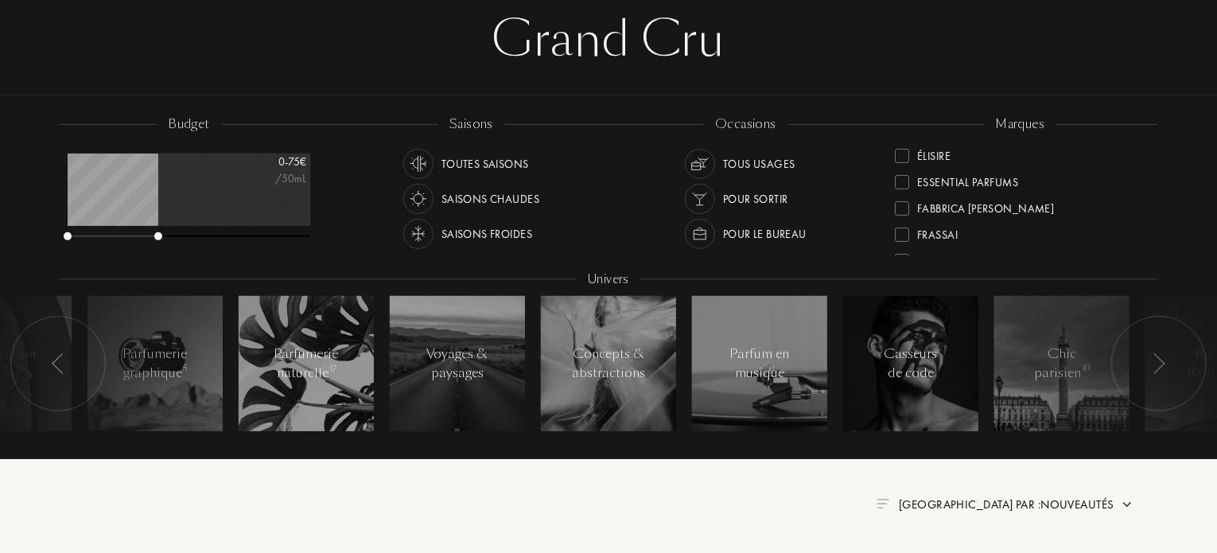
click at [1152, 362] on img at bounding box center [1158, 363] width 13 height 21
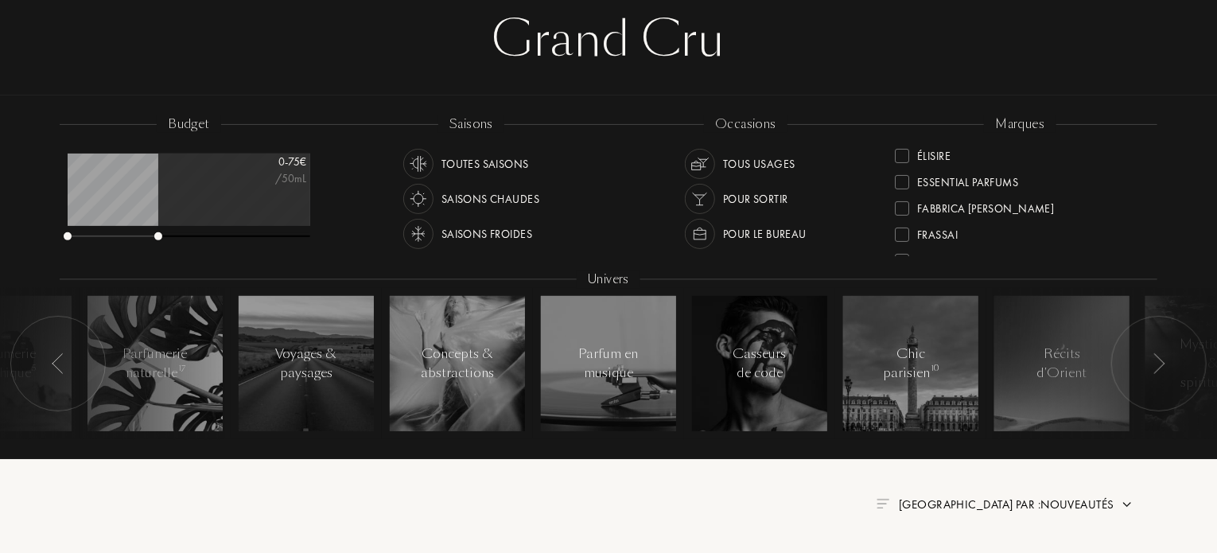
click at [1152, 362] on img at bounding box center [1158, 363] width 13 height 21
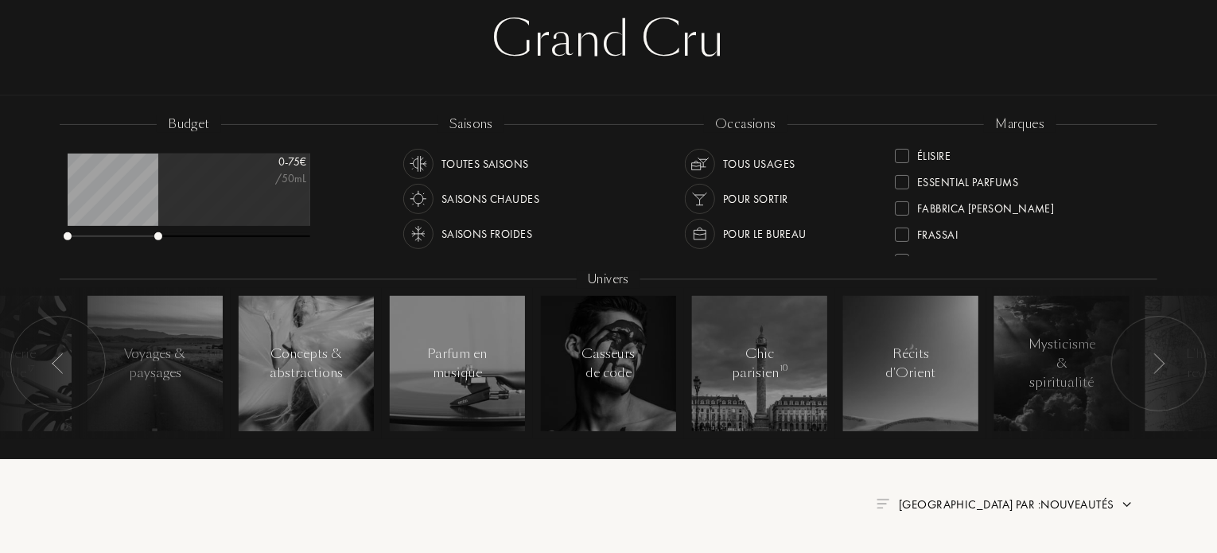
click at [1152, 362] on img at bounding box center [1158, 363] width 13 height 21
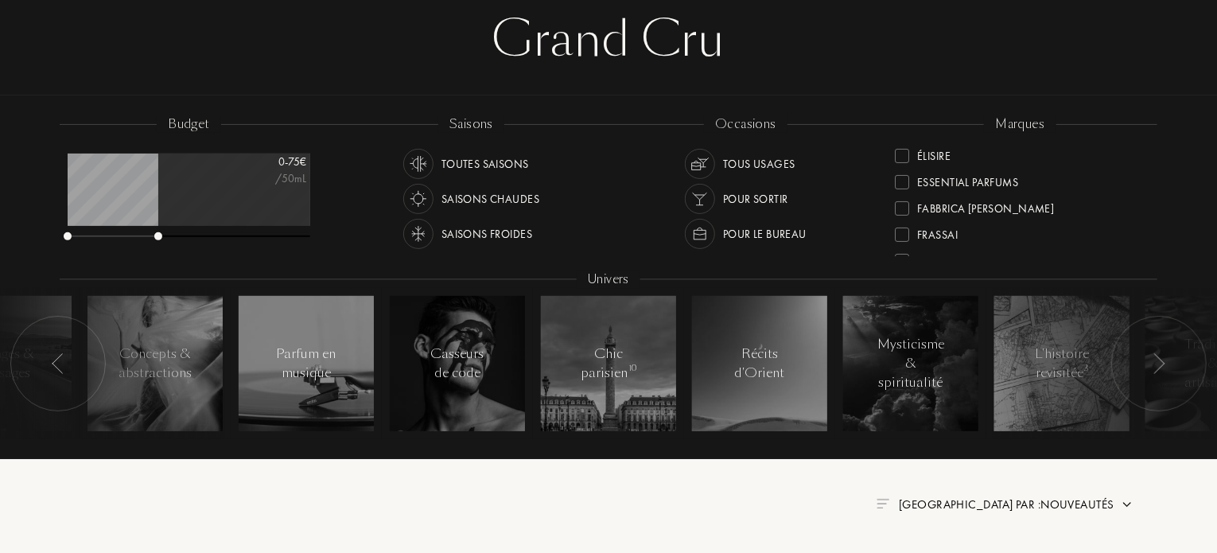
click at [1152, 362] on img at bounding box center [1158, 363] width 13 height 21
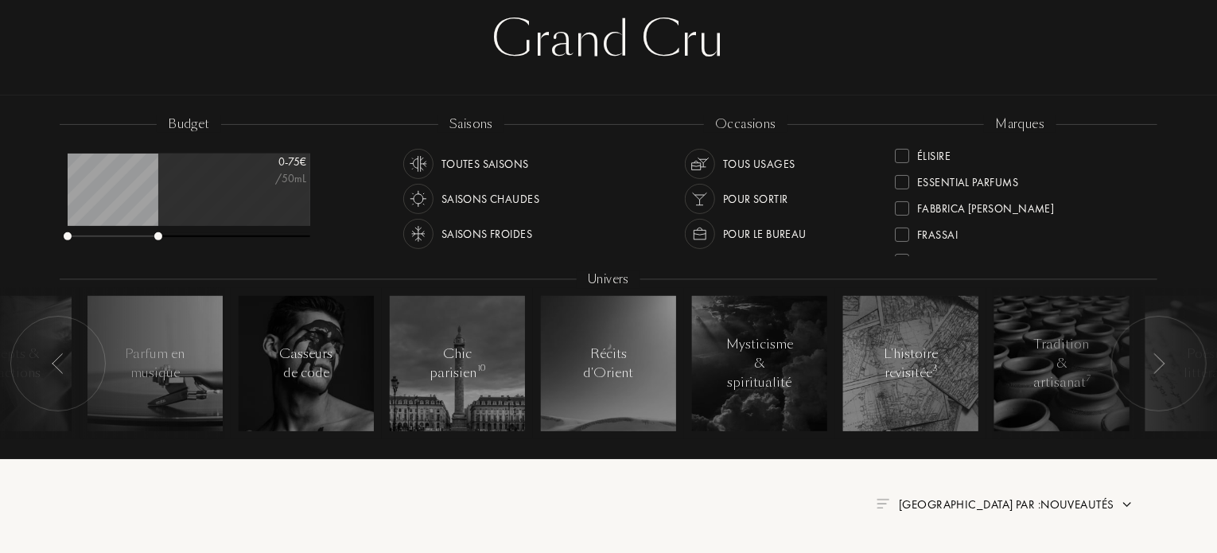
click at [1152, 362] on img at bounding box center [1158, 363] width 13 height 21
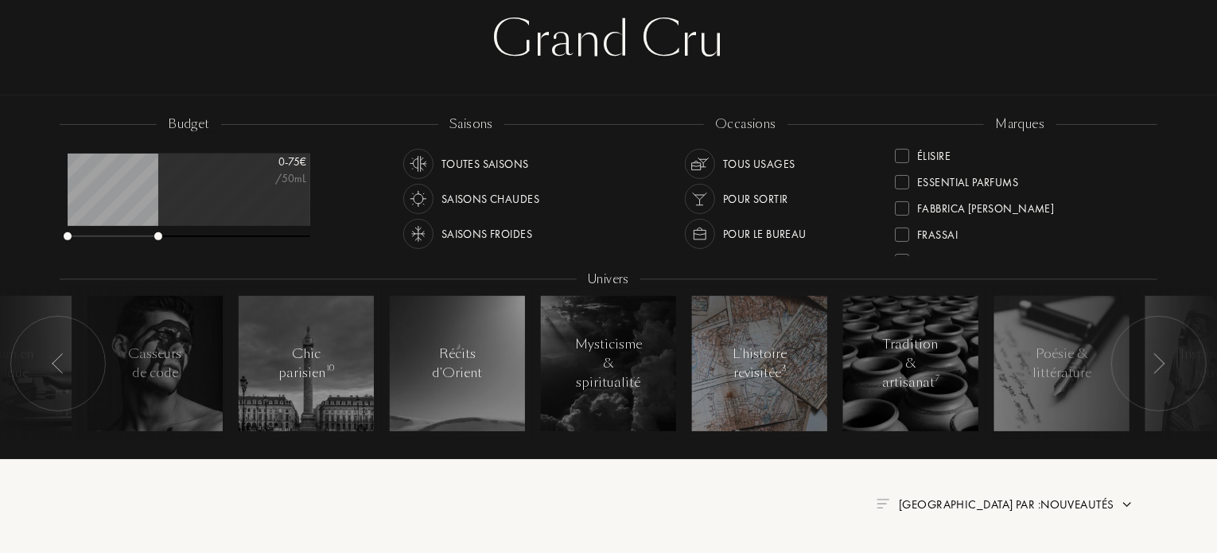
click at [808, 365] on div at bounding box center [759, 363] width 135 height 135
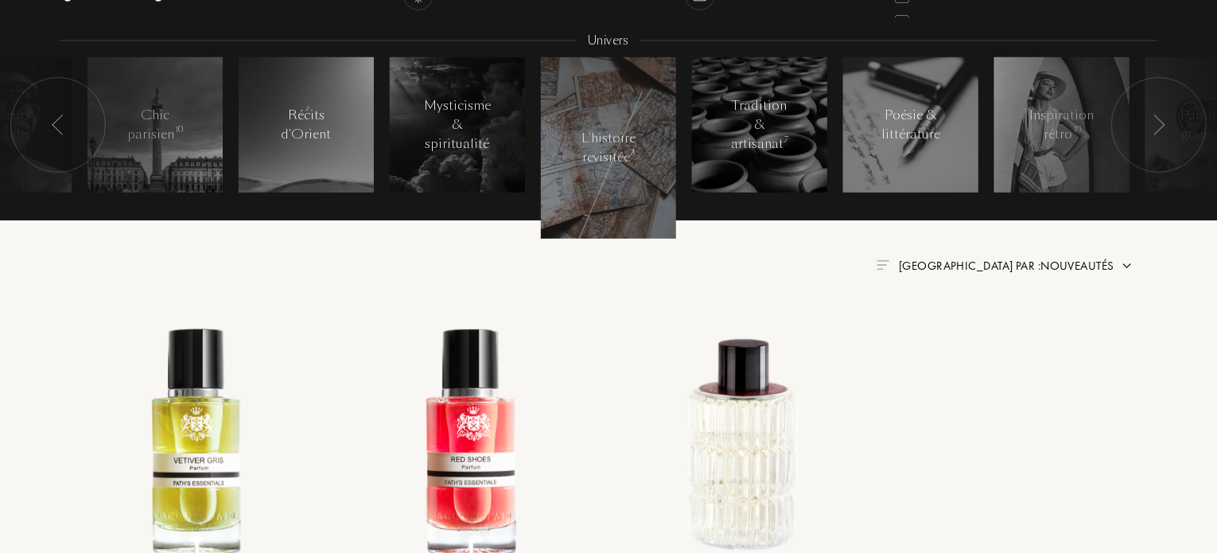
click at [586, 214] on div at bounding box center [608, 208] width 1097 height 16
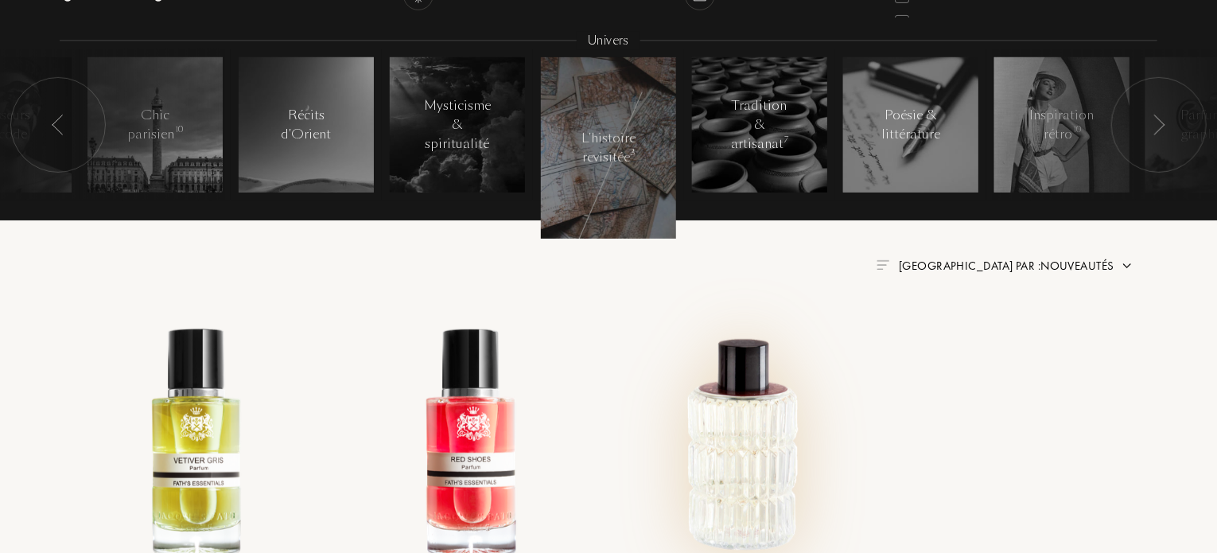
scroll to position [318, 0]
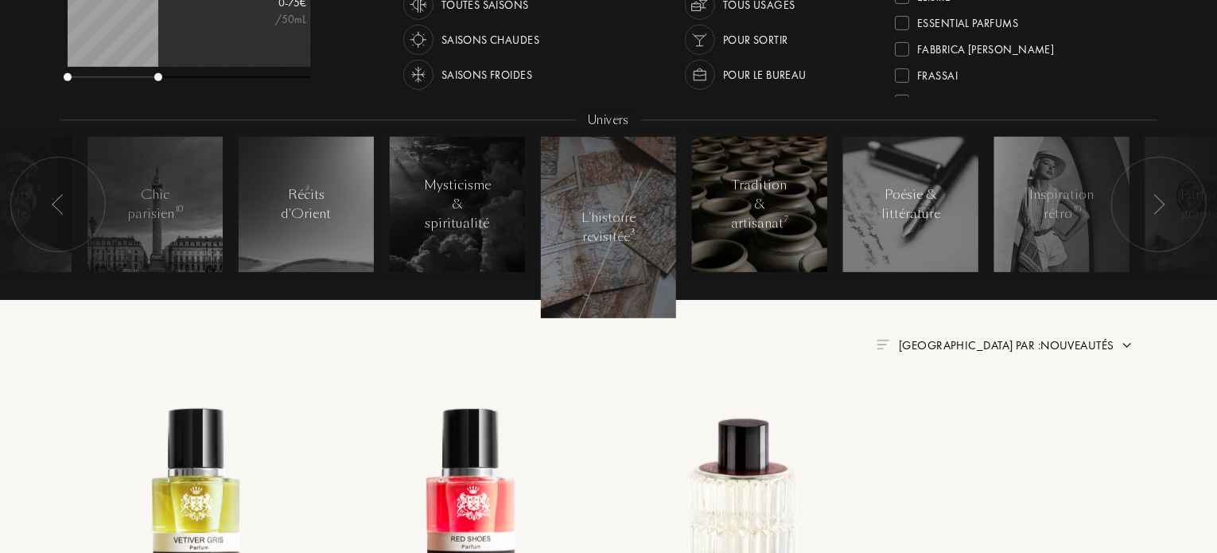
click at [763, 204] on div "Tradition & artisanat 7" at bounding box center [760, 204] width 68 height 57
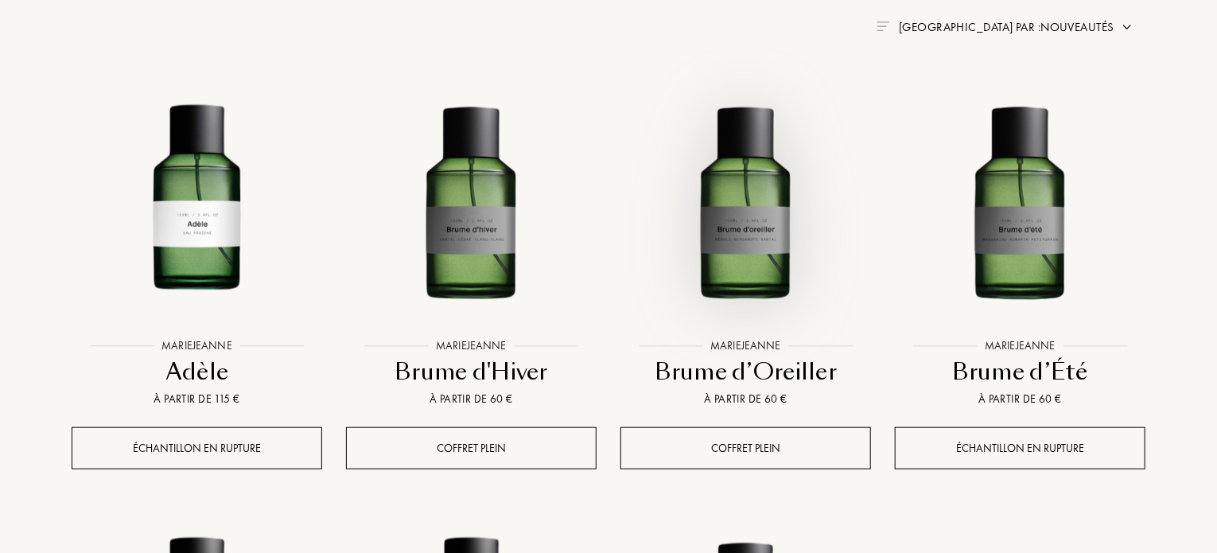
scroll to position [239, 0]
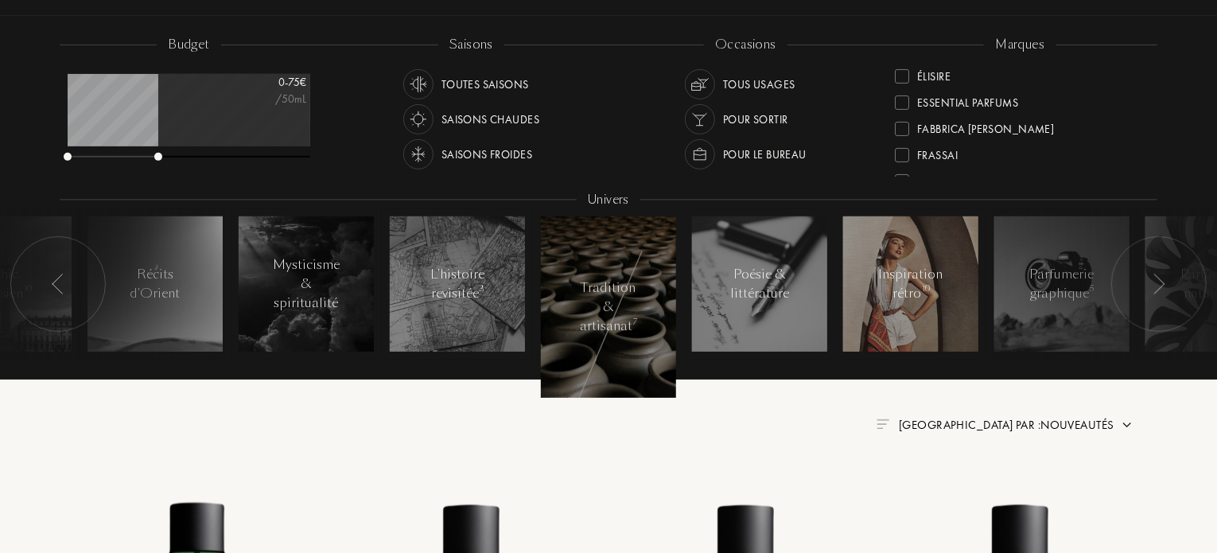
click at [942, 304] on div at bounding box center [910, 283] width 135 height 135
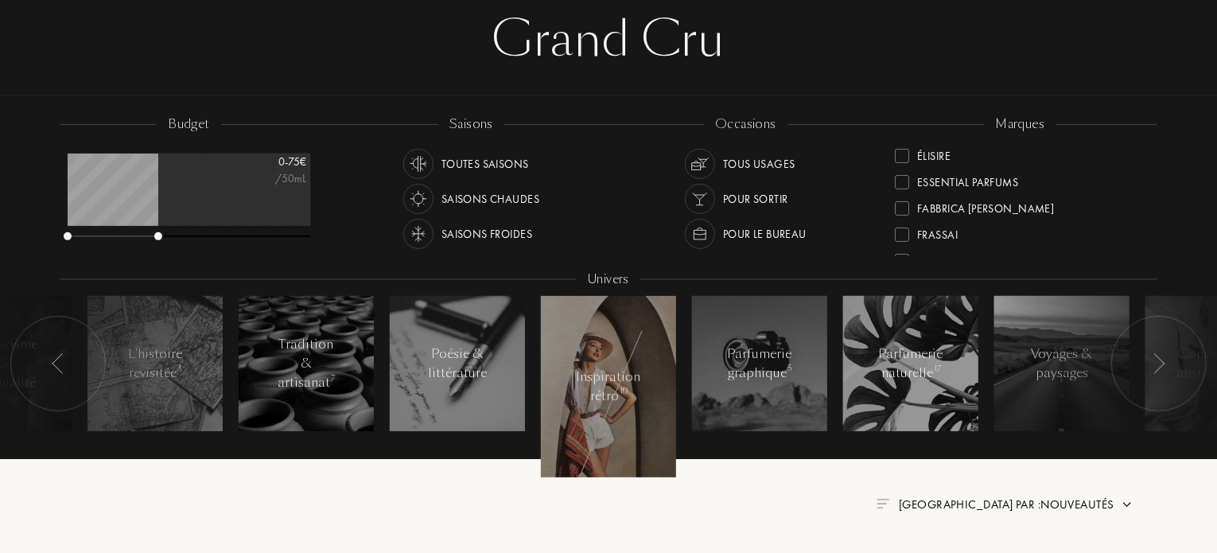
scroll to position [239, 0]
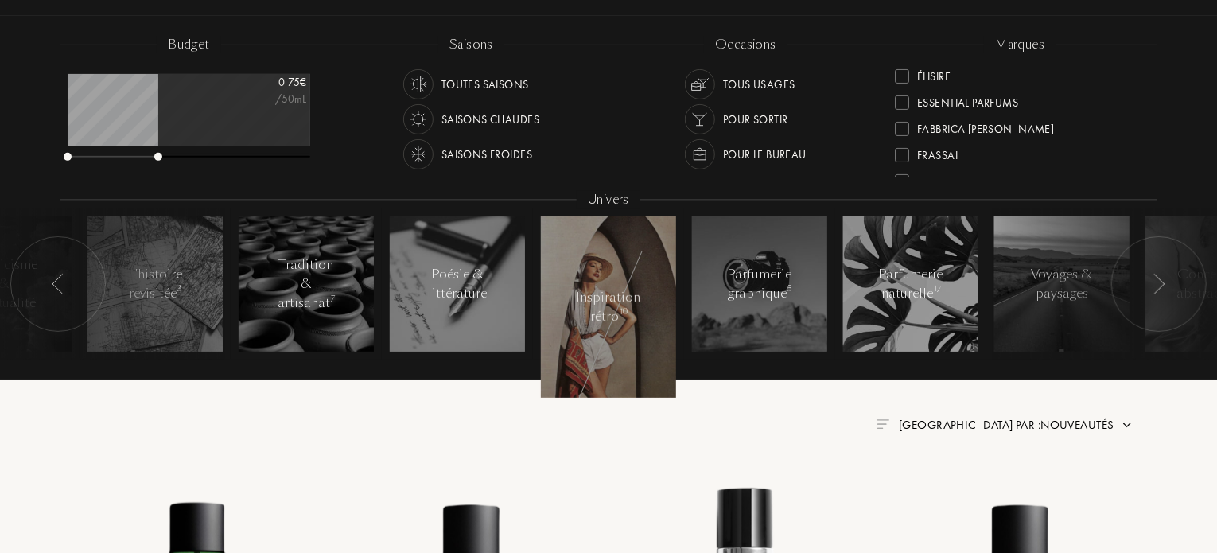
click at [1159, 285] on img at bounding box center [1158, 284] width 13 height 21
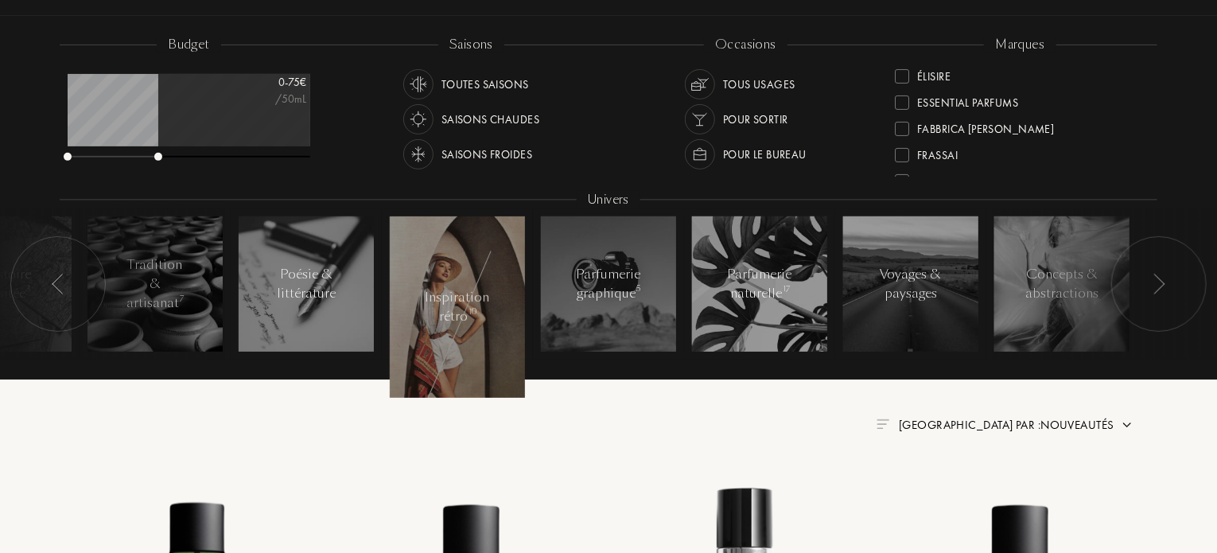
click at [1159, 285] on img at bounding box center [1158, 284] width 13 height 21
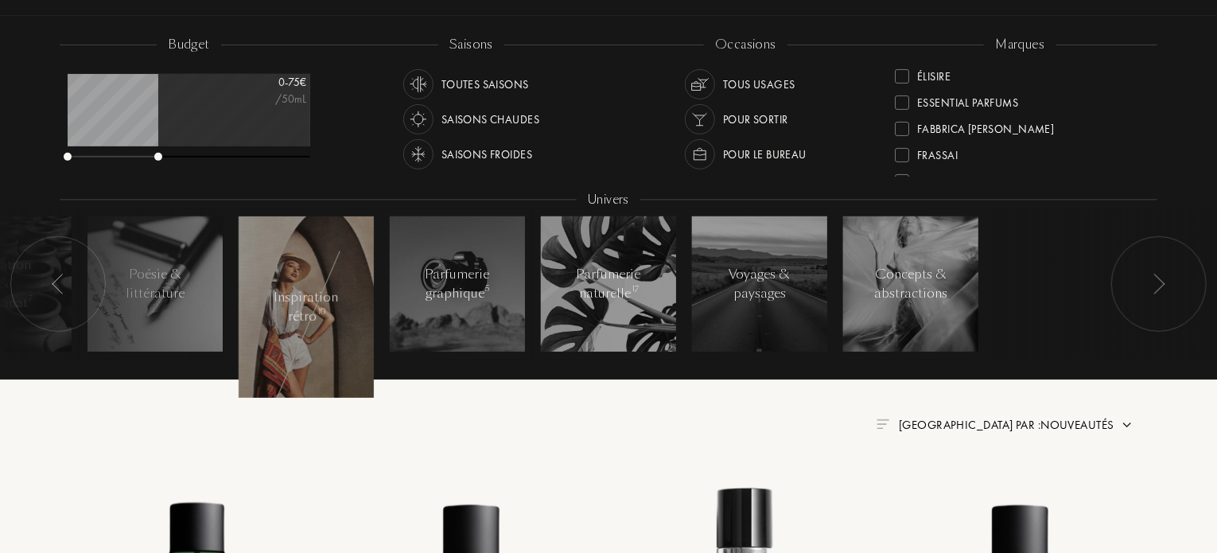
click at [1159, 285] on img at bounding box center [1158, 284] width 13 height 21
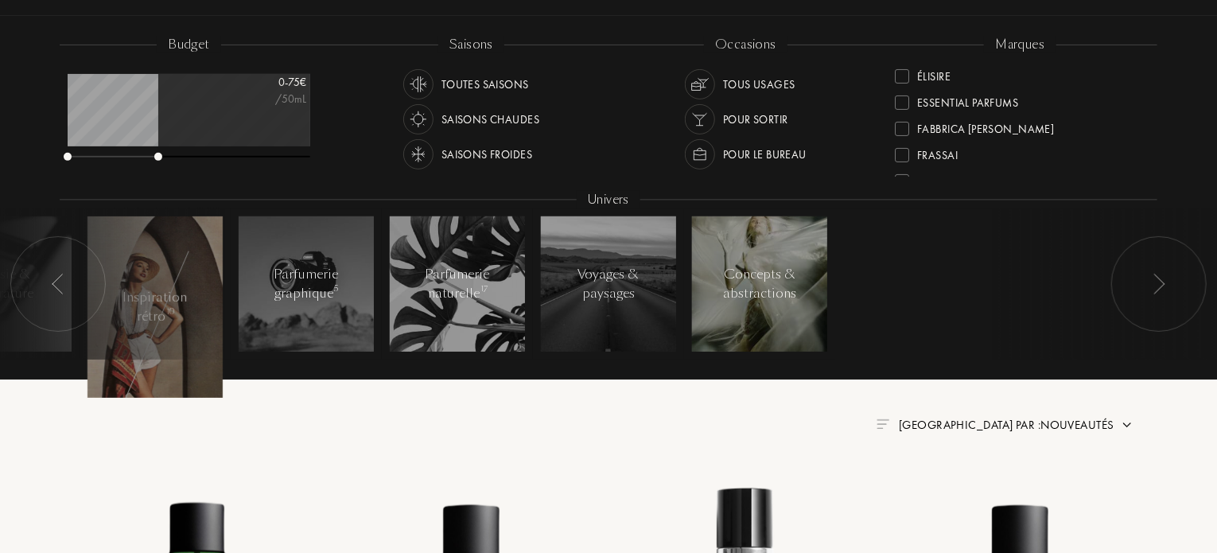
click at [771, 303] on div "Concepts & abstractions" at bounding box center [759, 284] width 73 height 38
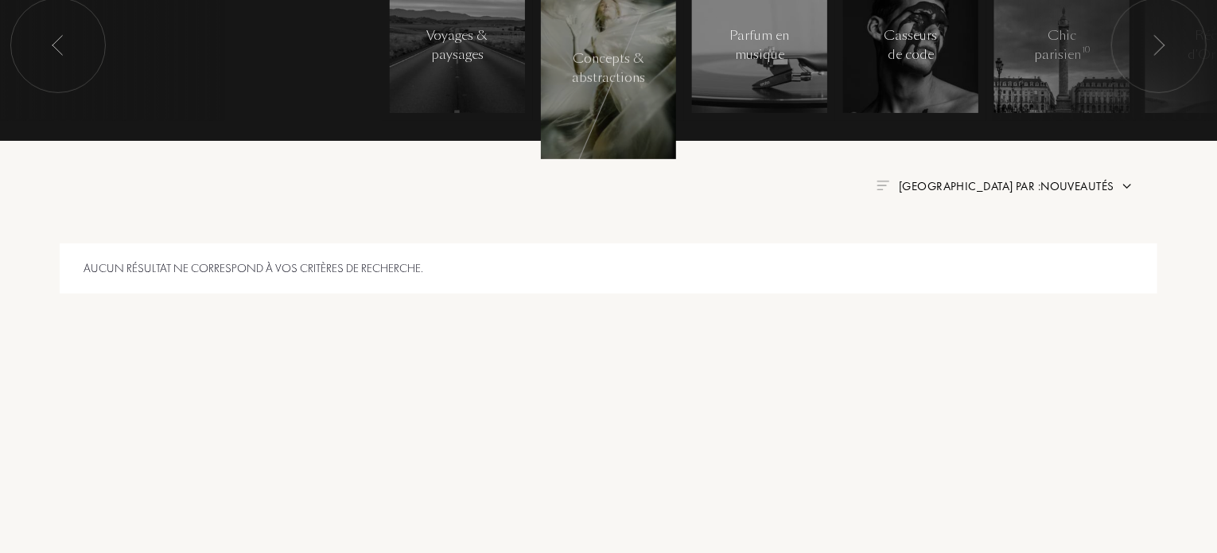
scroll to position [398, 0]
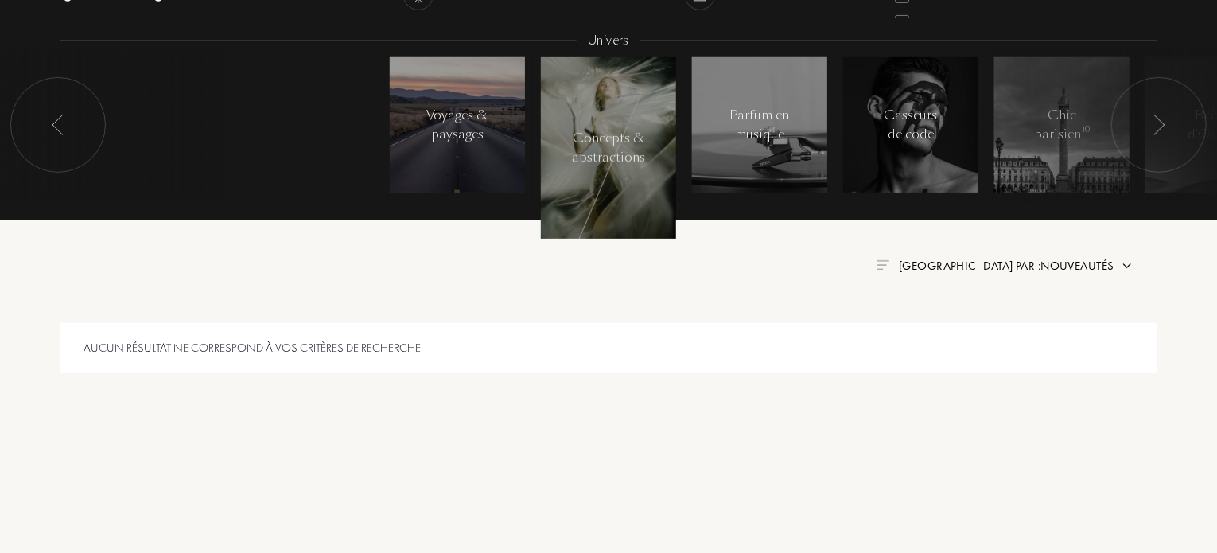
click at [421, 166] on div at bounding box center [457, 124] width 135 height 135
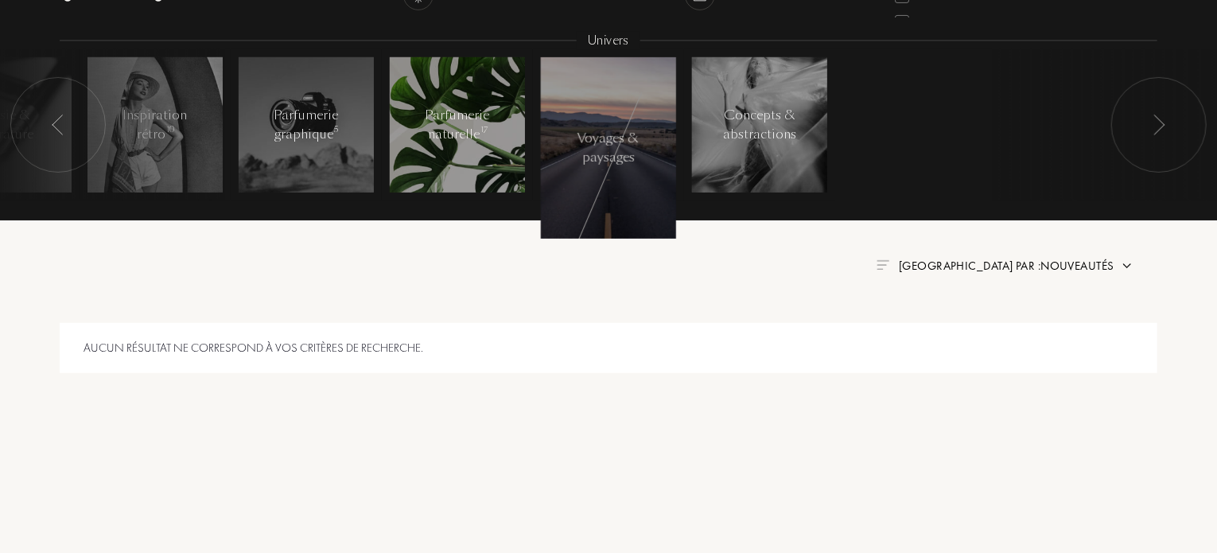
click at [452, 133] on div "Parfumerie naturelle 17" at bounding box center [458, 125] width 68 height 38
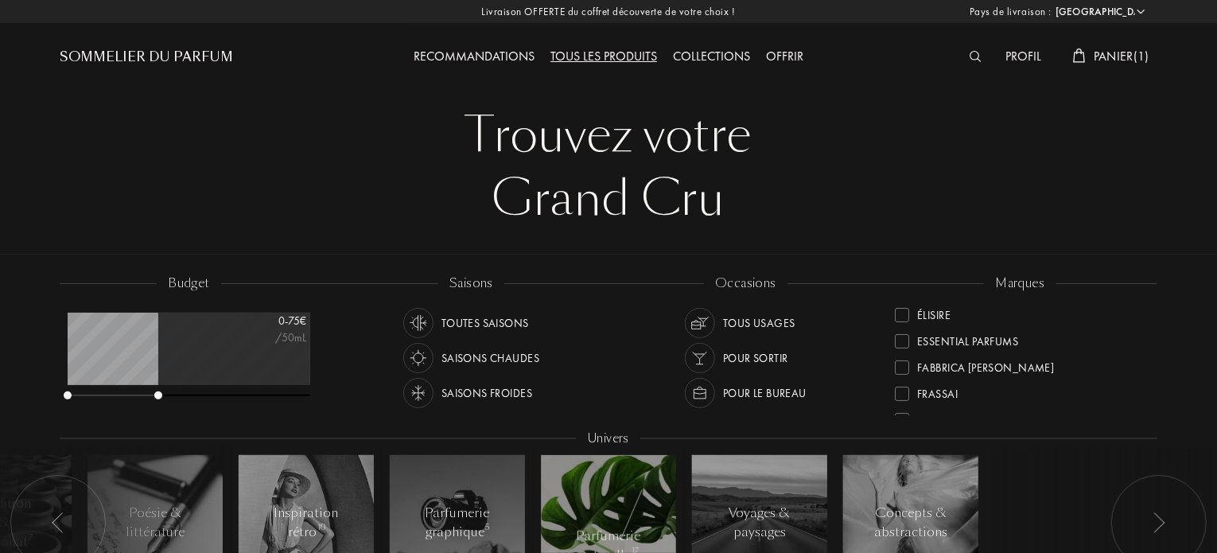
click at [703, 47] on div "Collections" at bounding box center [711, 57] width 93 height 21
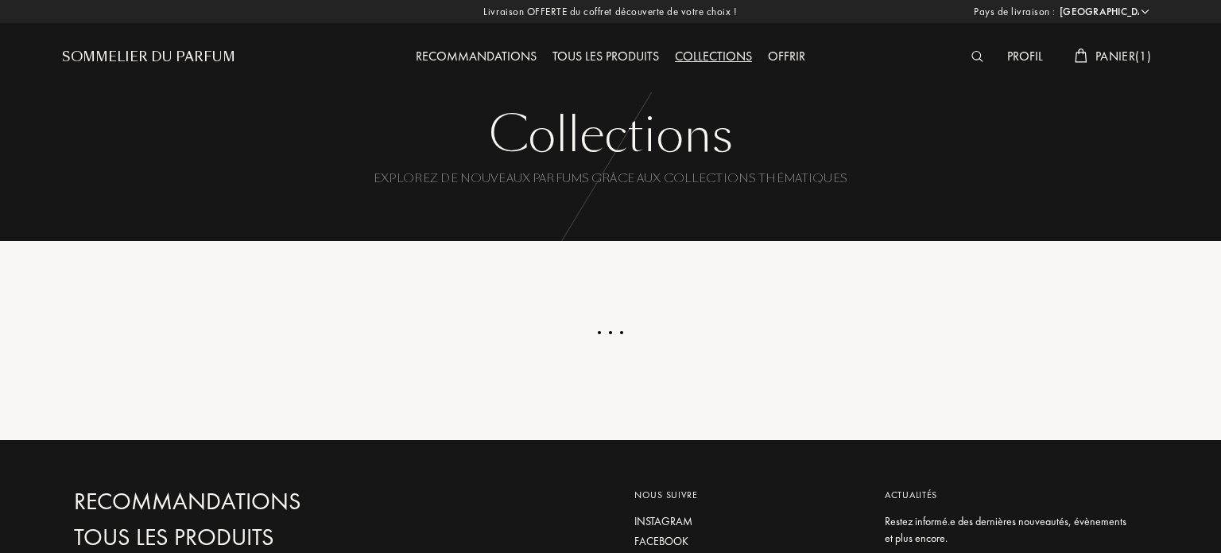
select select "FR"
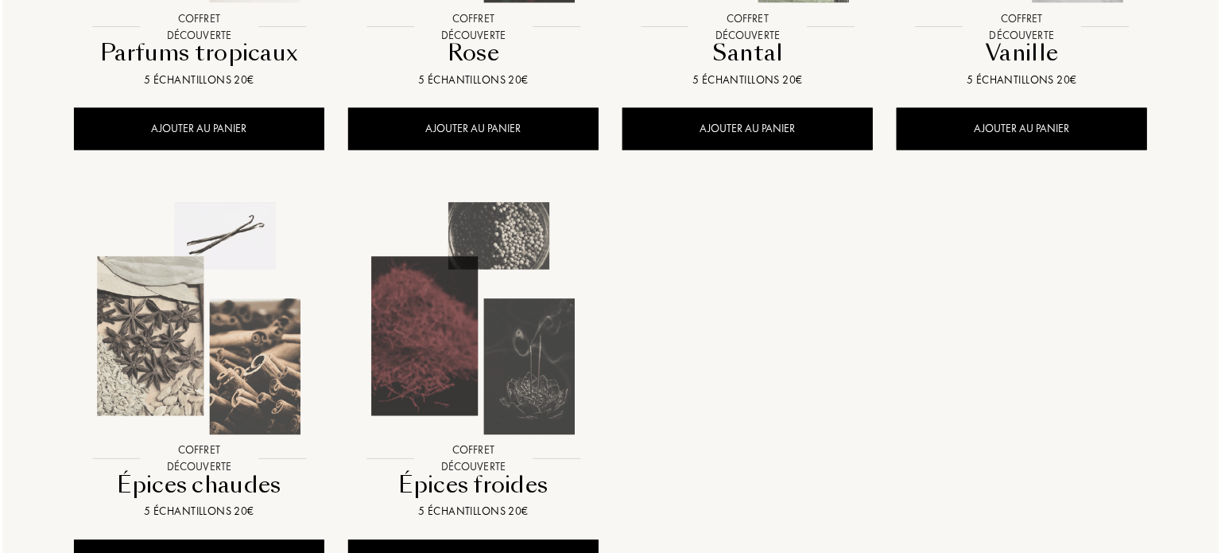
scroll to position [1590, 0]
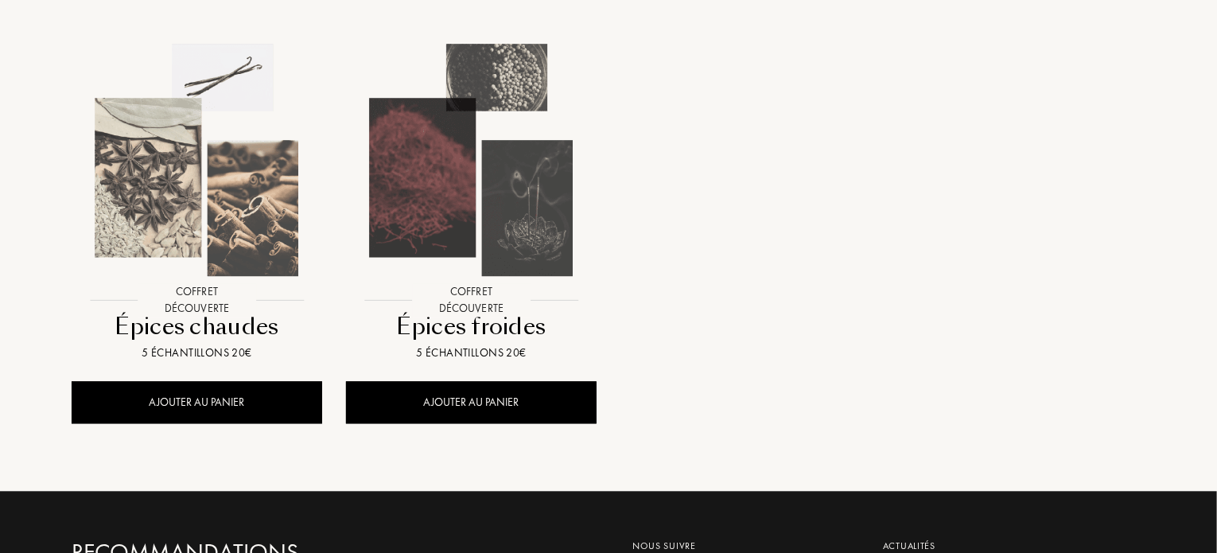
click at [142, 186] on img at bounding box center [196, 160] width 247 height 247
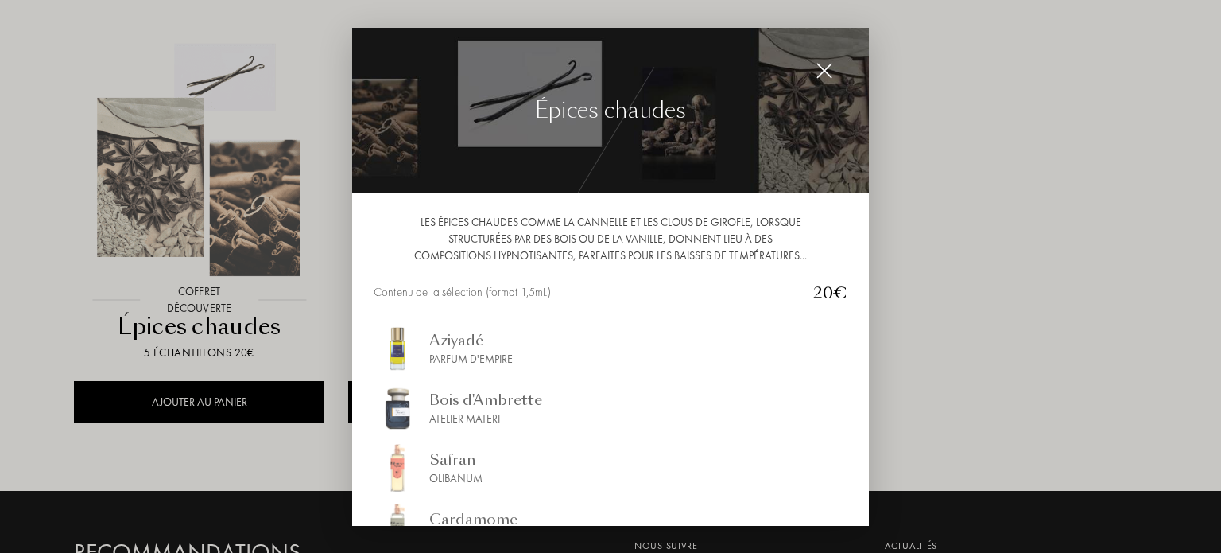
scroll to position [159, 0]
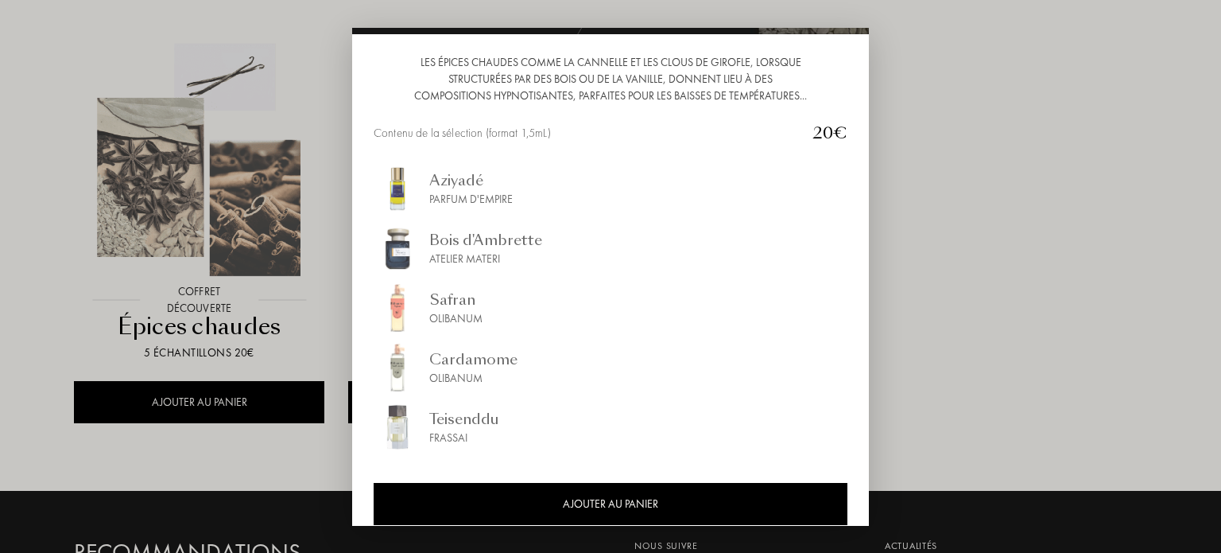
click at [920, 290] on div at bounding box center [610, 276] width 1221 height 553
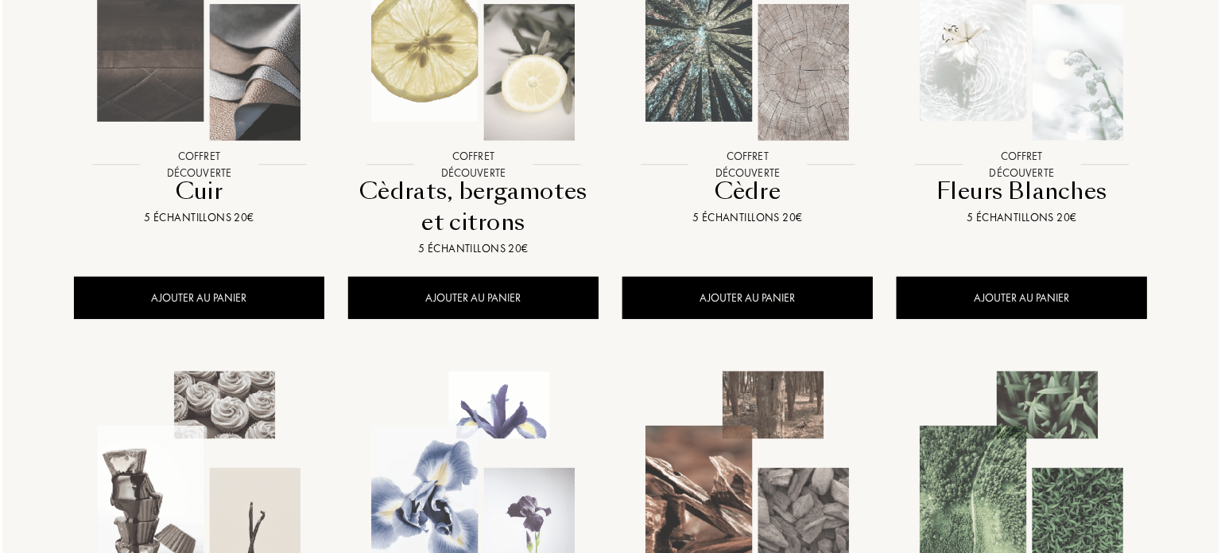
scroll to position [0, 0]
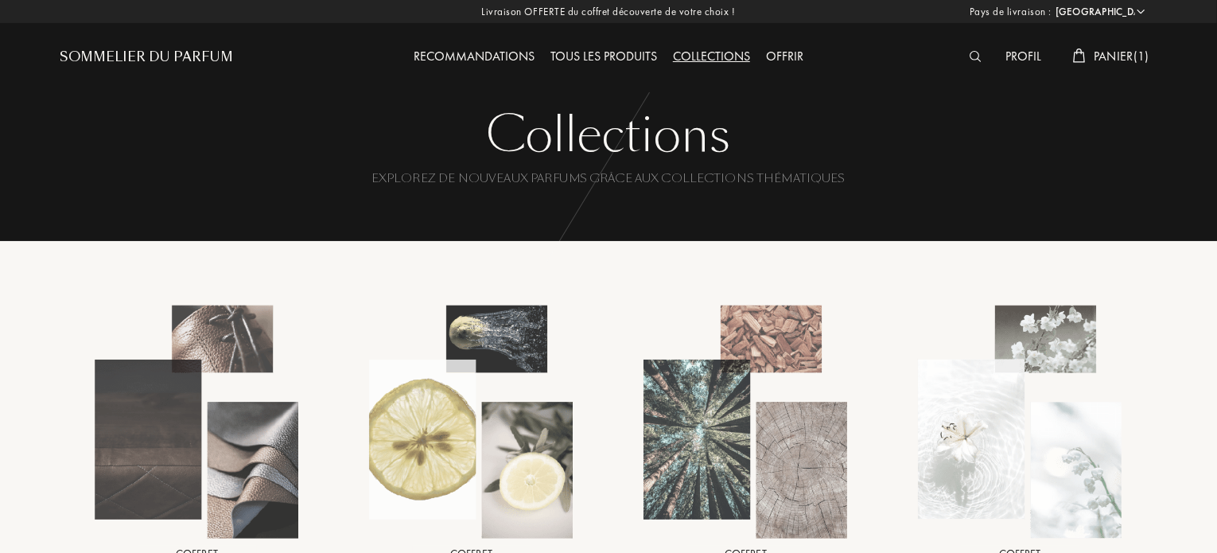
click at [1112, 56] on span "Panier ( 1 )" at bounding box center [1121, 56] width 56 height 17
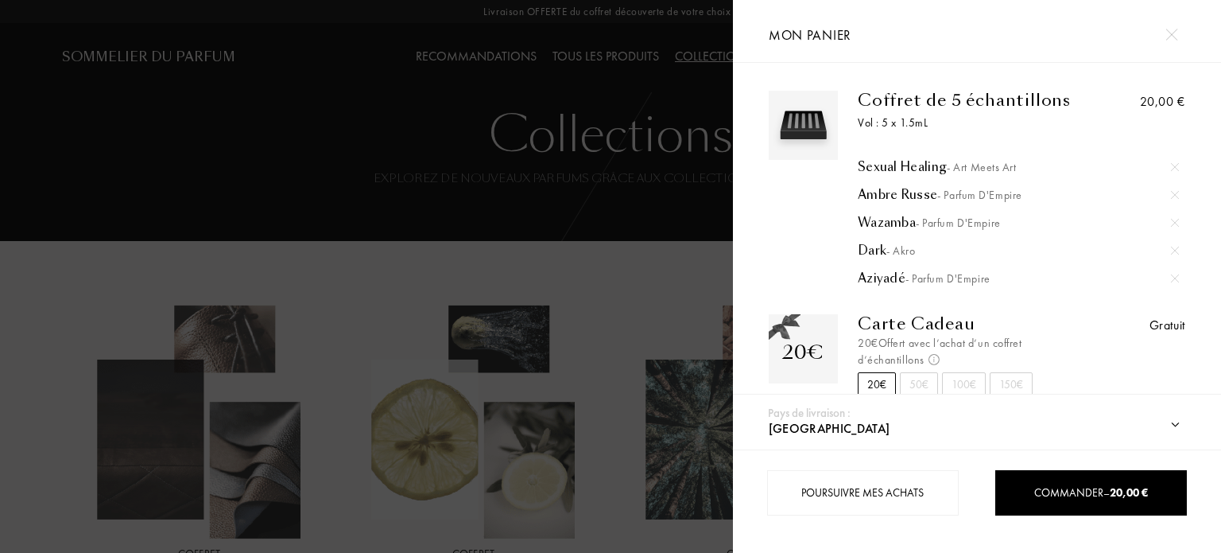
scroll to position [17, 0]
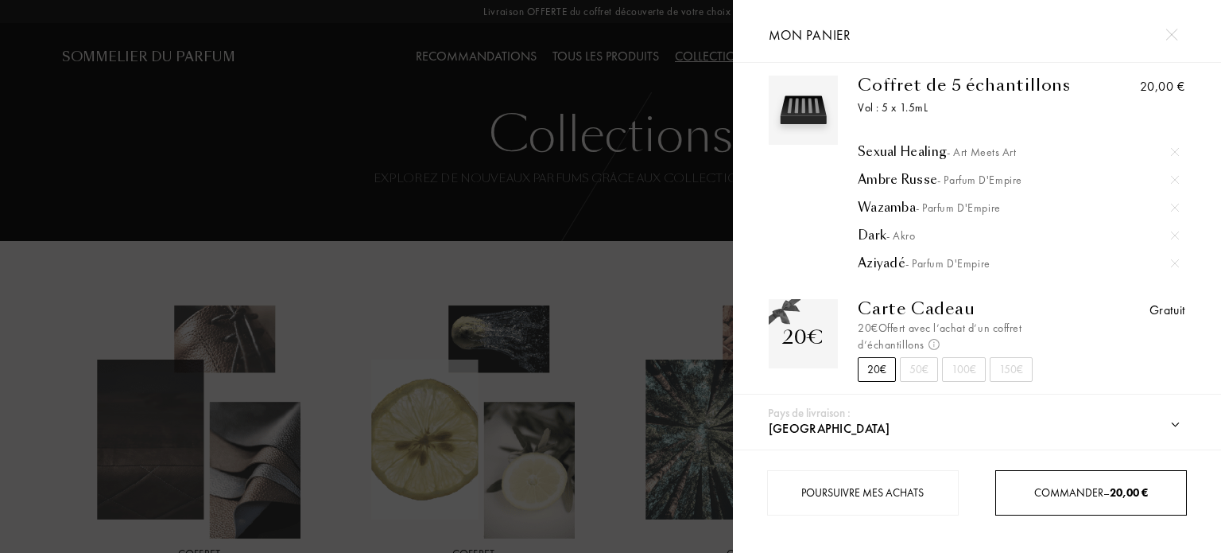
click at [1076, 479] on div "Commander – 20,00 €" at bounding box center [1092, 492] width 192 height 45
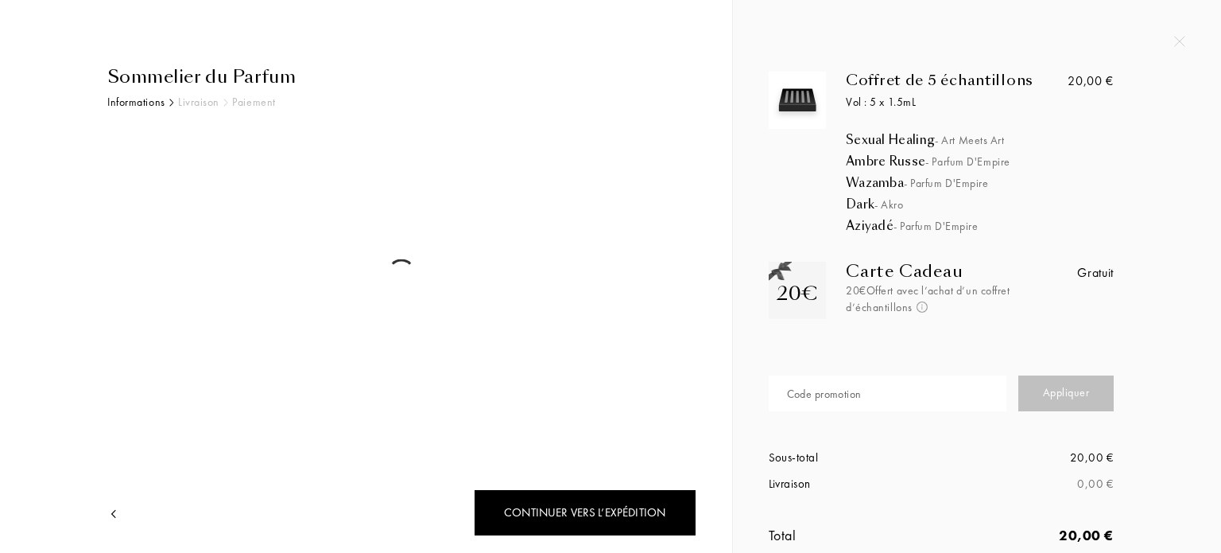
select select "FR"
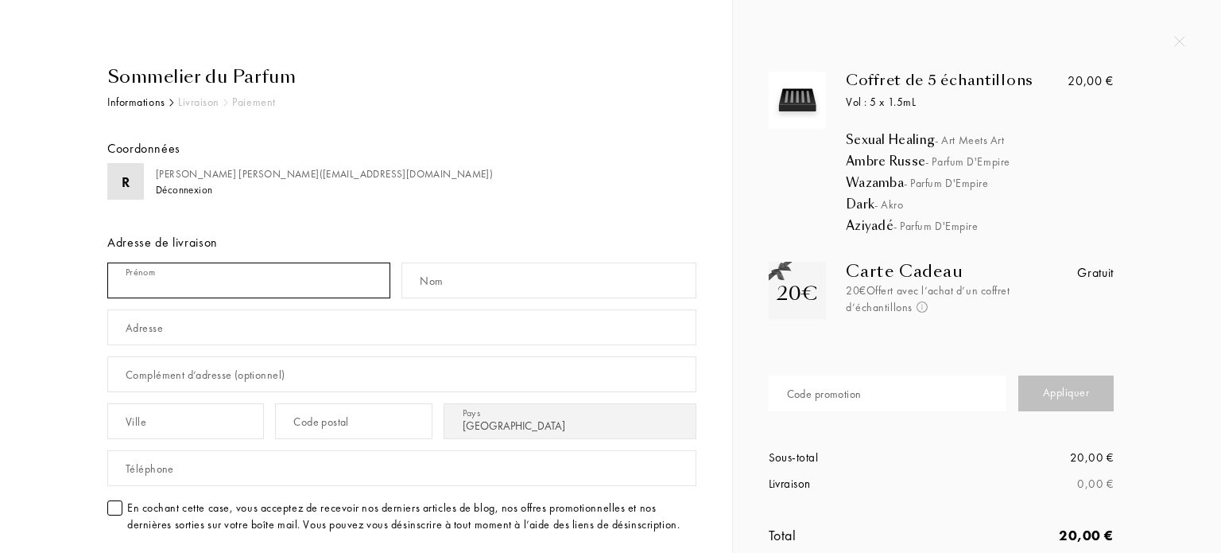
click at [267, 272] on input "text" at bounding box center [248, 280] width 283 height 36
type input "[PERSON_NAME]"
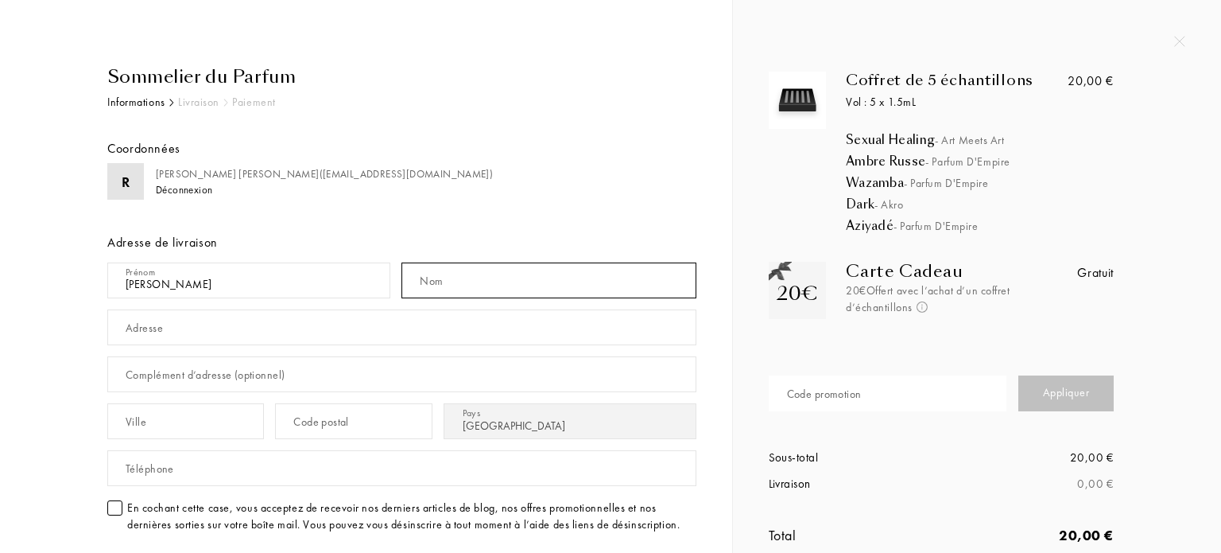
click at [545, 278] on input "text" at bounding box center [549, 280] width 294 height 36
type input "[PERSON_NAME]"
click at [493, 320] on input "text" at bounding box center [401, 327] width 589 height 36
type input "[STREET_ADDRESS]"
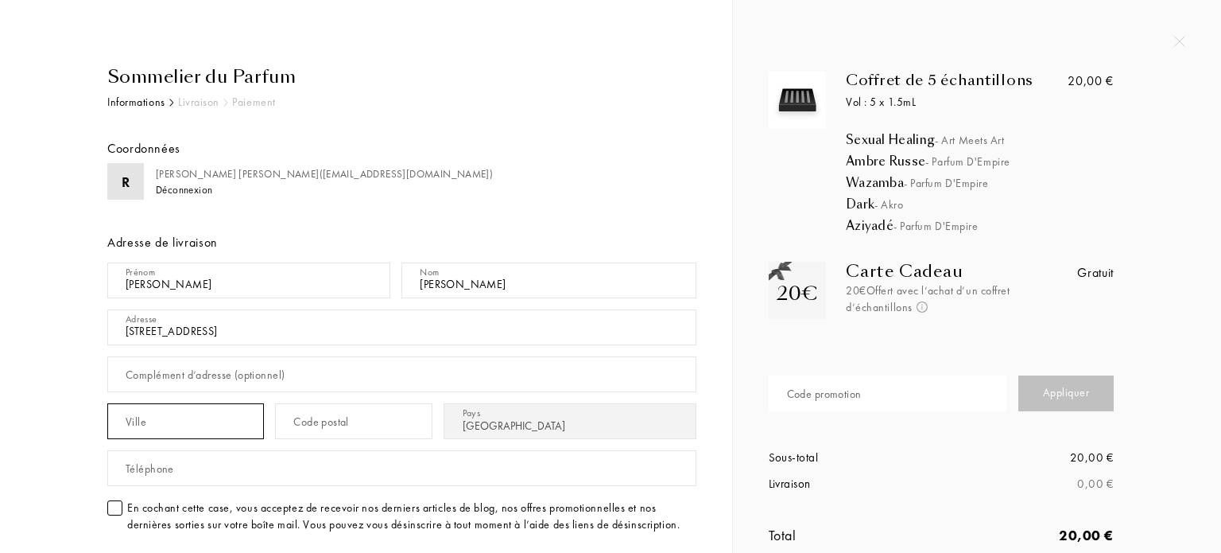
click at [200, 424] on input "text" at bounding box center [185, 421] width 157 height 36
type input "Blodelsheim"
click at [432, 413] on input "text" at bounding box center [353, 421] width 157 height 36
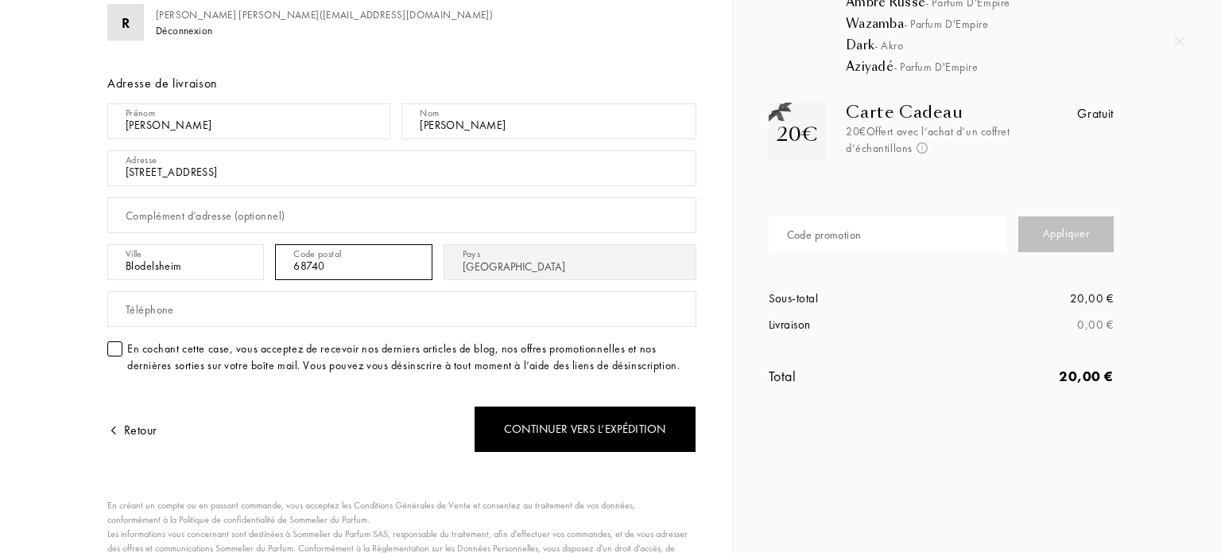
type input "68740"
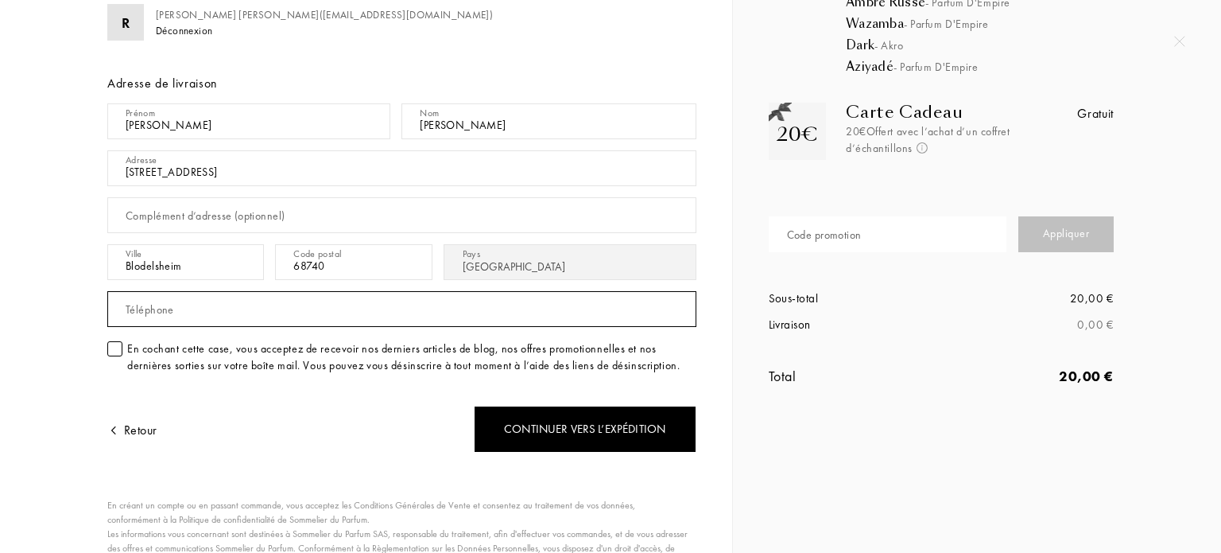
click at [405, 309] on input "text" at bounding box center [401, 309] width 589 height 36
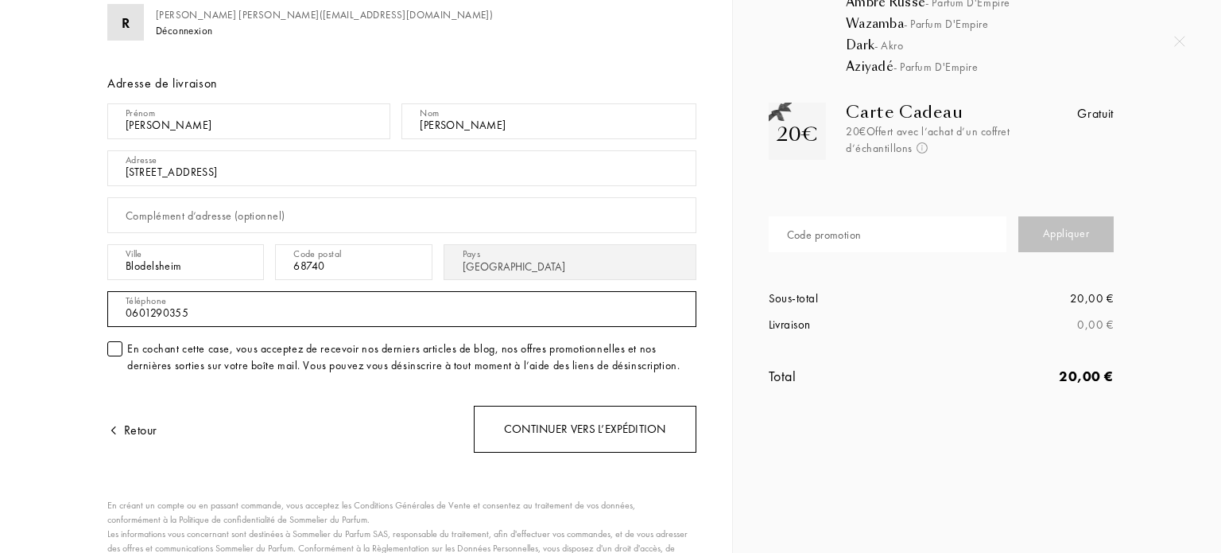
type input "0601290355"
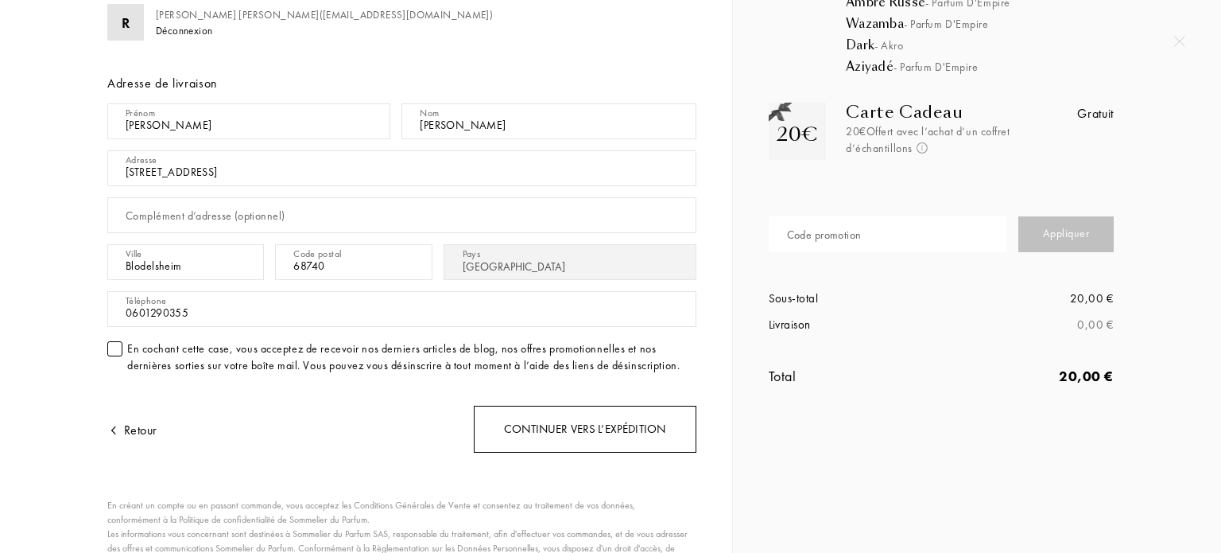
click at [518, 417] on div "Continuer vers l’expédition" at bounding box center [585, 429] width 223 height 47
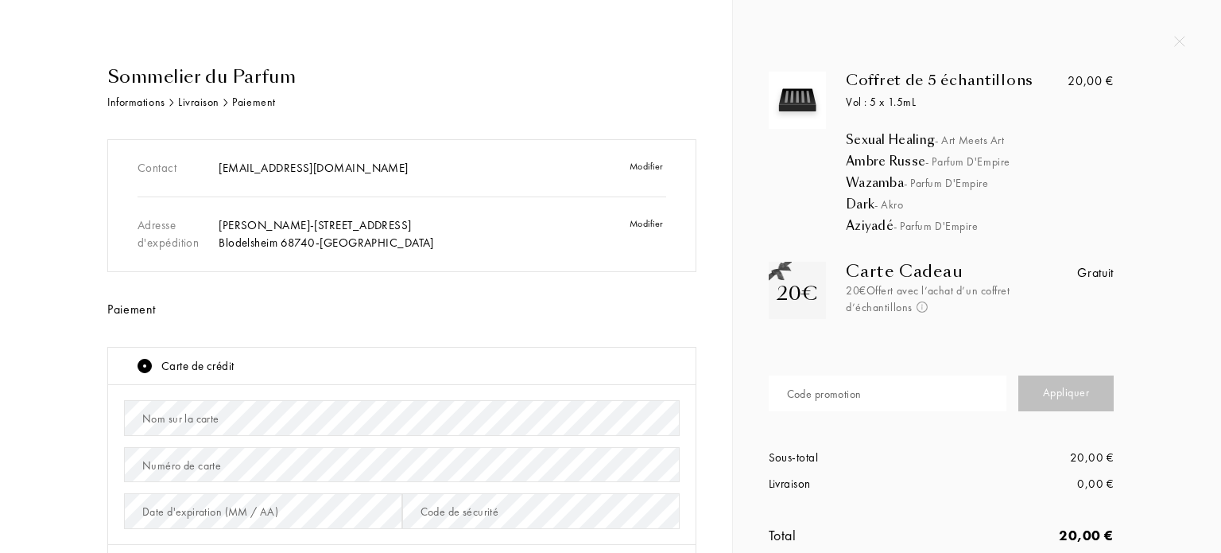
scroll to position [159, 0]
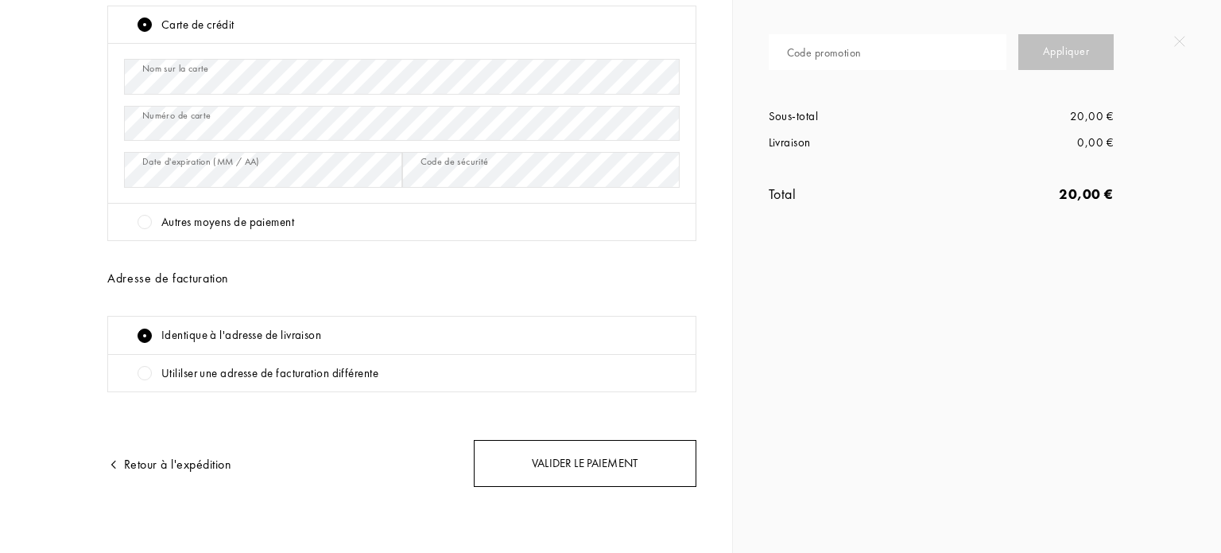
click at [525, 451] on div "Valider le paiement" at bounding box center [585, 463] width 223 height 47
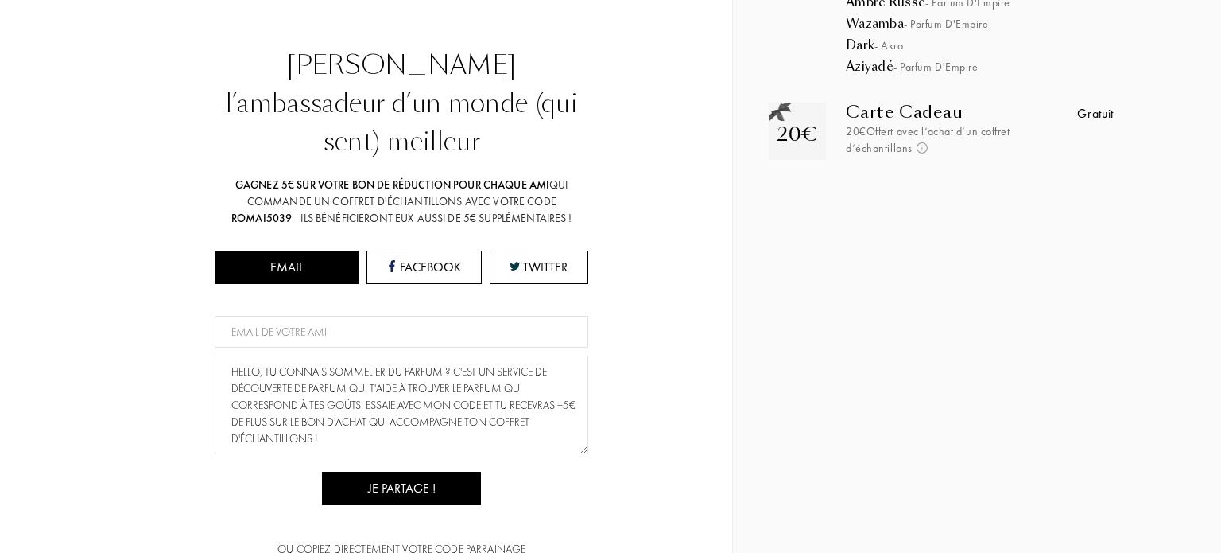
scroll to position [239, 0]
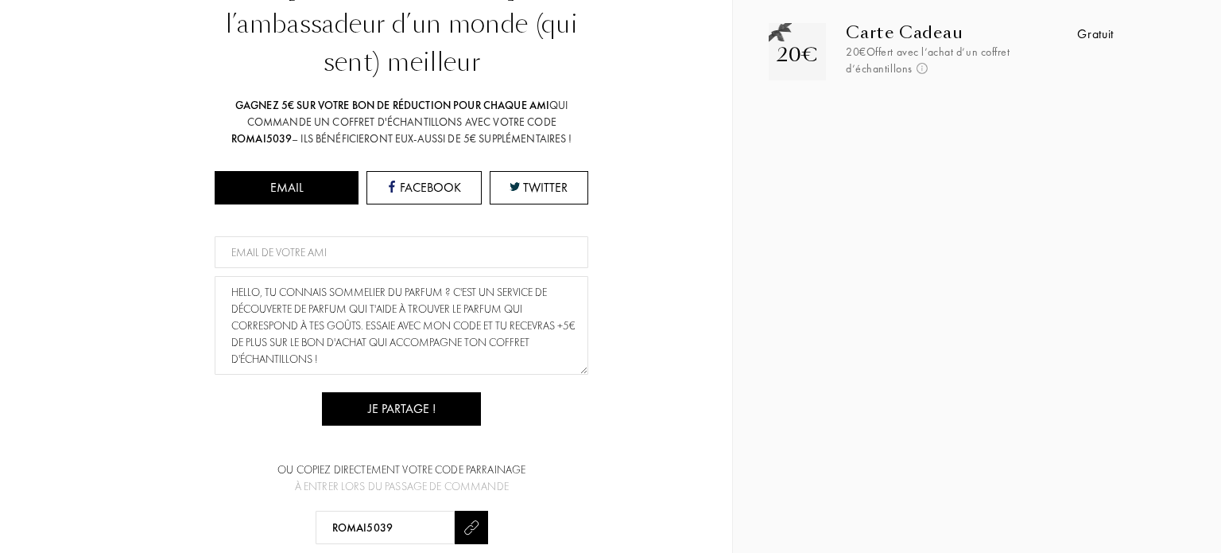
click at [433, 236] on input at bounding box center [402, 252] width 374 height 32
type input "a"
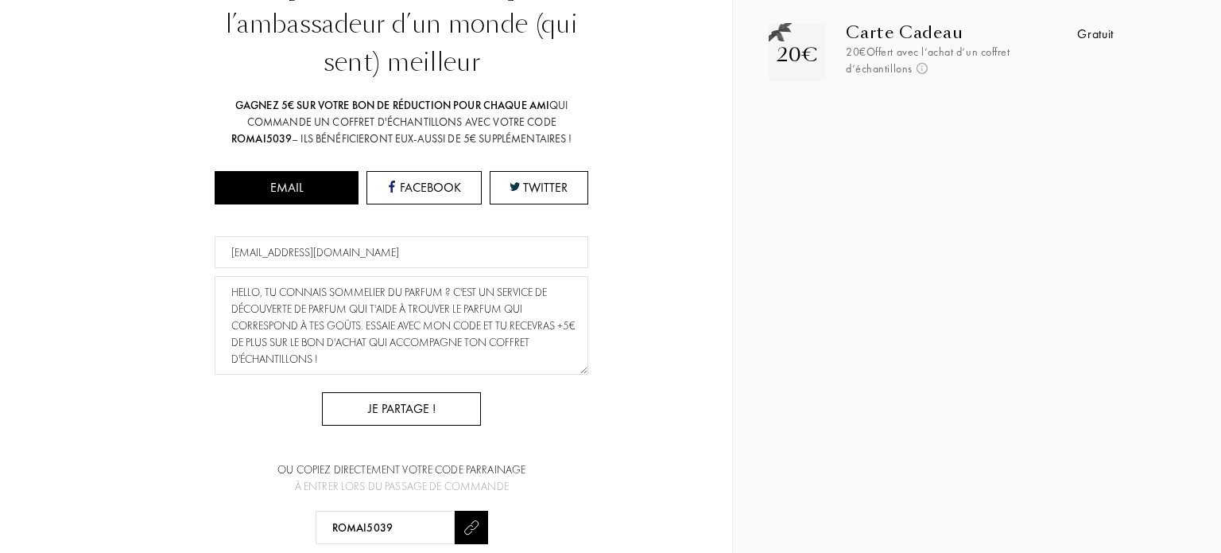
type input "astridnailart@gmail.com"
click at [375, 392] on div "Je partage !" at bounding box center [401, 408] width 159 height 33
